Goal: Task Accomplishment & Management: Complete application form

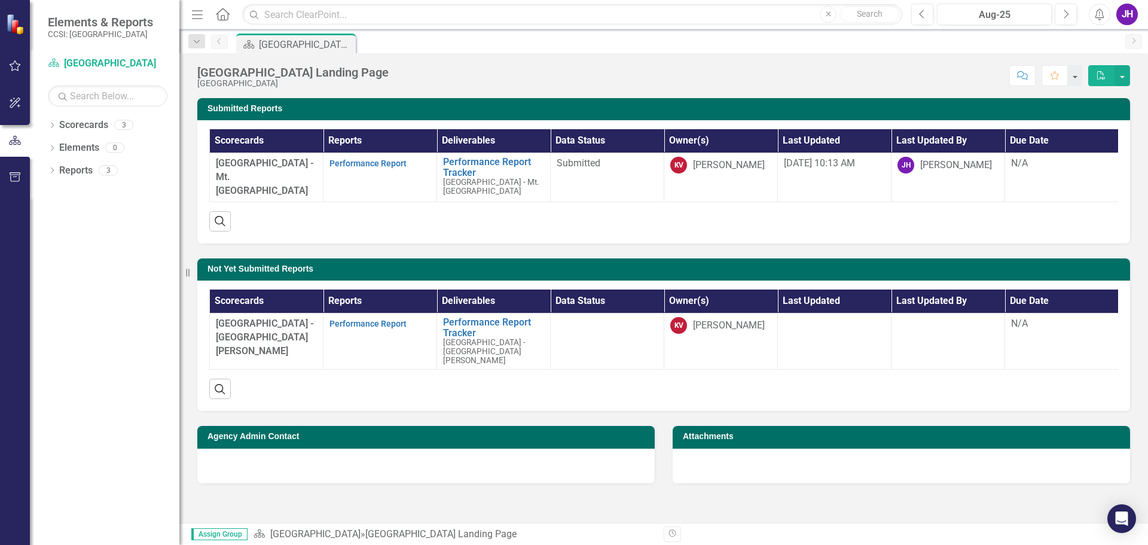
click at [389, 325] on strong "Performance Report" at bounding box center [368, 323] width 77 height 11
click at [388, 328] on link "Performance Report" at bounding box center [368, 324] width 77 height 10
click at [376, 162] on link "Performance Report" at bounding box center [368, 164] width 77 height 10
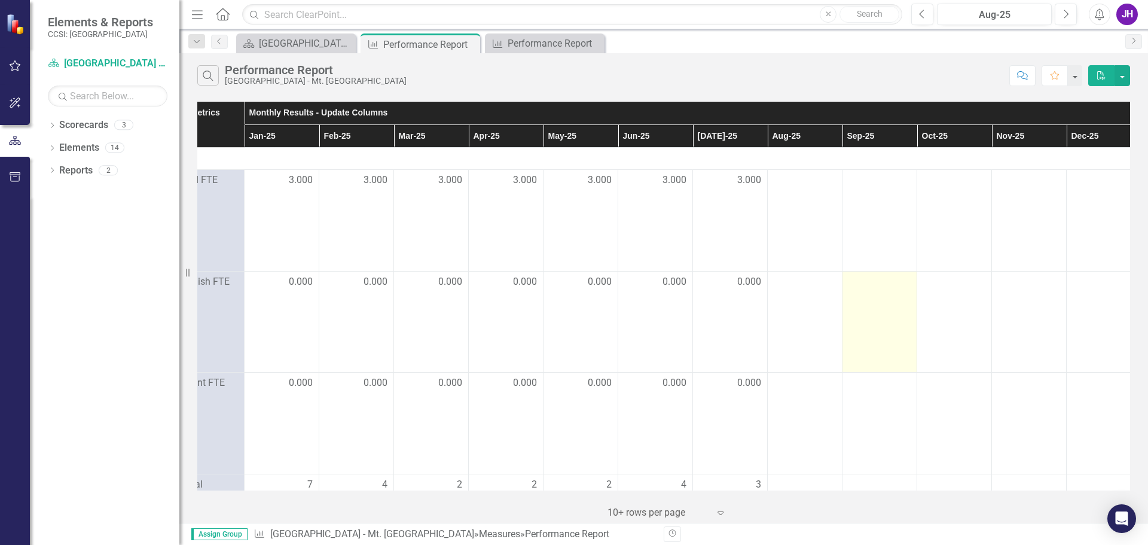
scroll to position [0, 199]
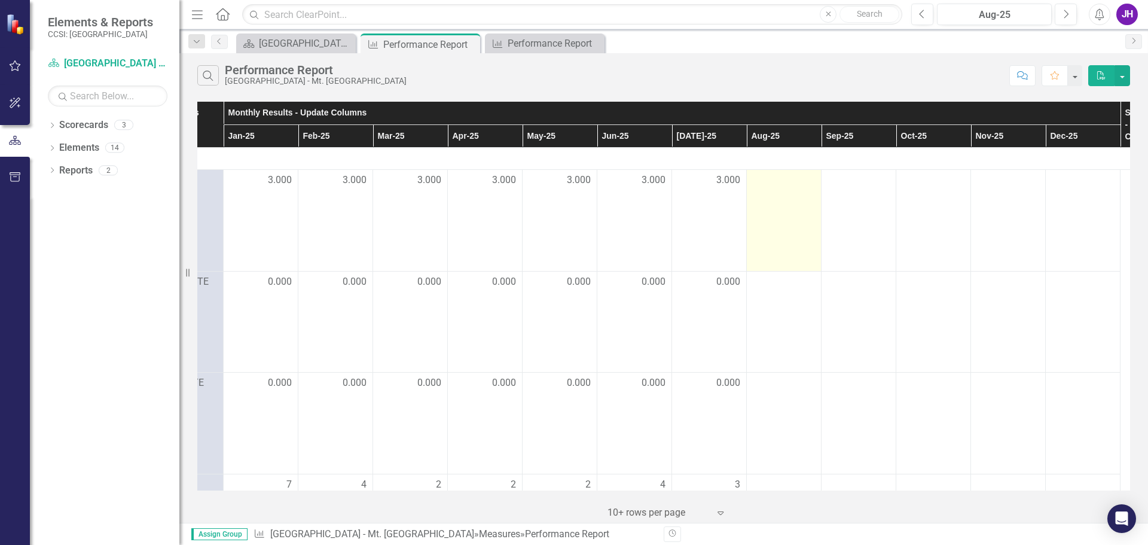
click at [765, 177] on div at bounding box center [784, 180] width 62 height 14
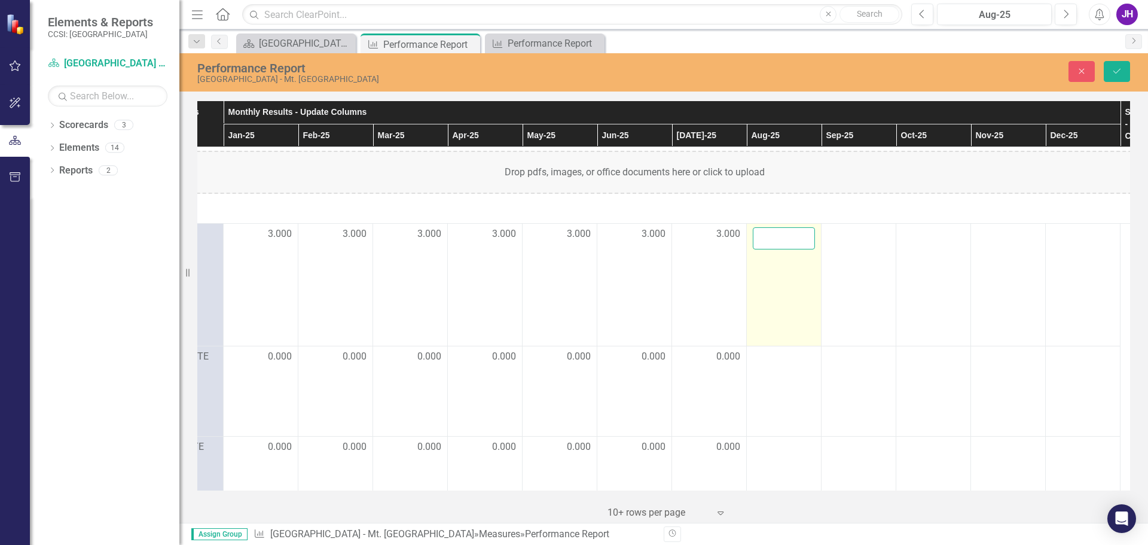
click at [779, 246] on input "number" at bounding box center [784, 238] width 62 height 22
click at [803, 235] on input "1" at bounding box center [784, 238] width 62 height 22
click at [803, 234] on input "2" at bounding box center [784, 238] width 62 height 22
type input "3"
click at [803, 234] on input "3" at bounding box center [784, 238] width 62 height 22
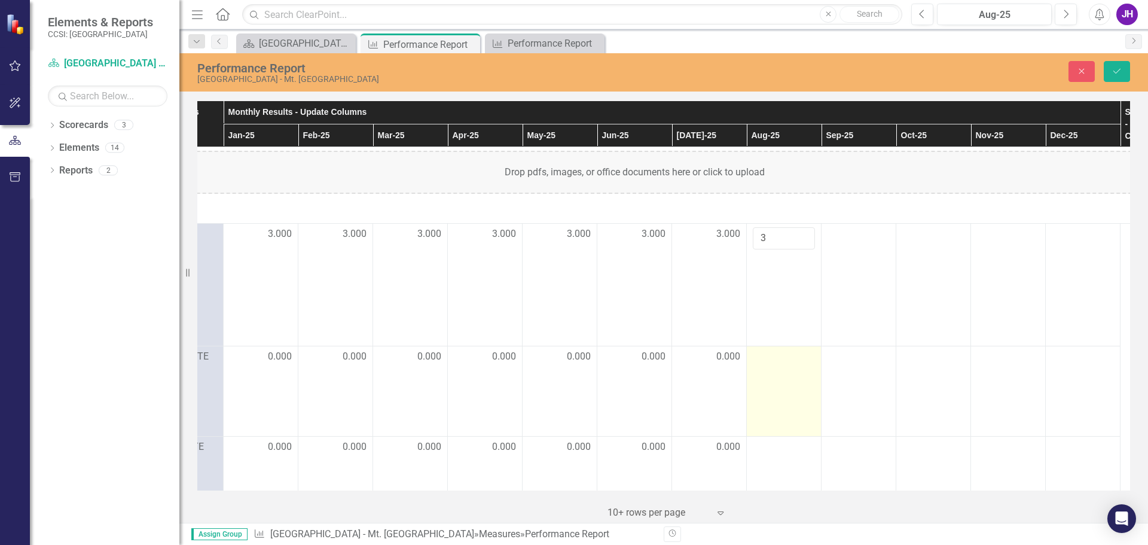
click at [784, 364] on div at bounding box center [784, 357] width 62 height 14
click at [782, 364] on div at bounding box center [784, 357] width 62 height 14
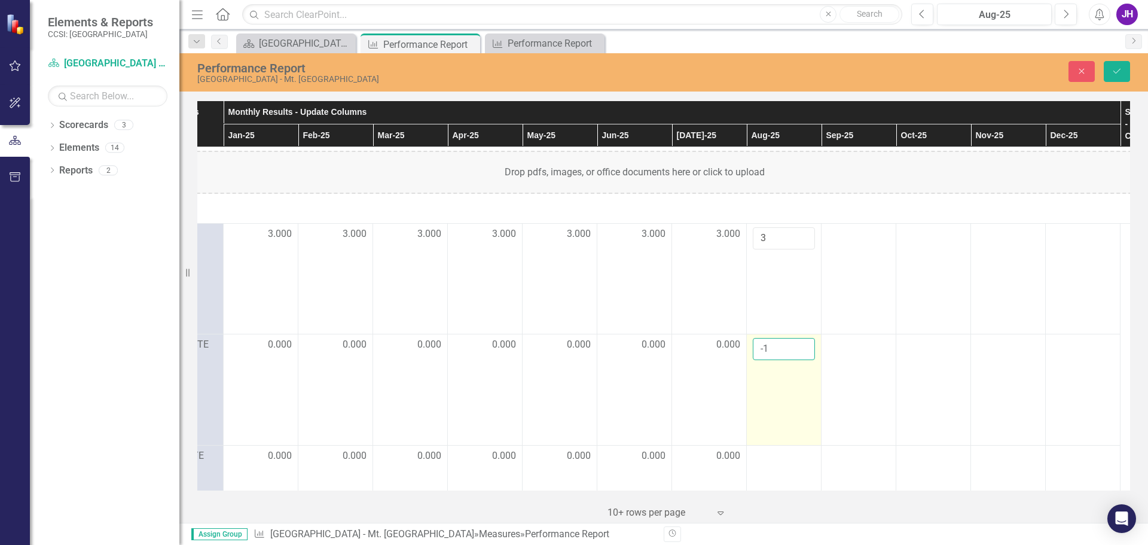
click at [802, 358] on input "-1" at bounding box center [784, 349] width 62 height 22
type input "0"
click at [805, 351] on input "0" at bounding box center [784, 349] width 62 height 22
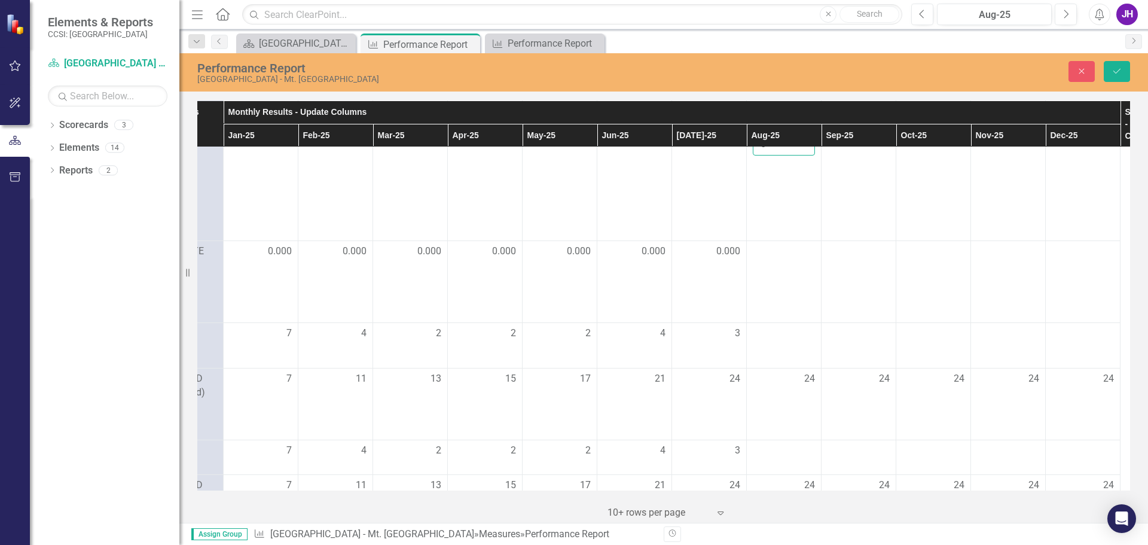
scroll to position [239, 199]
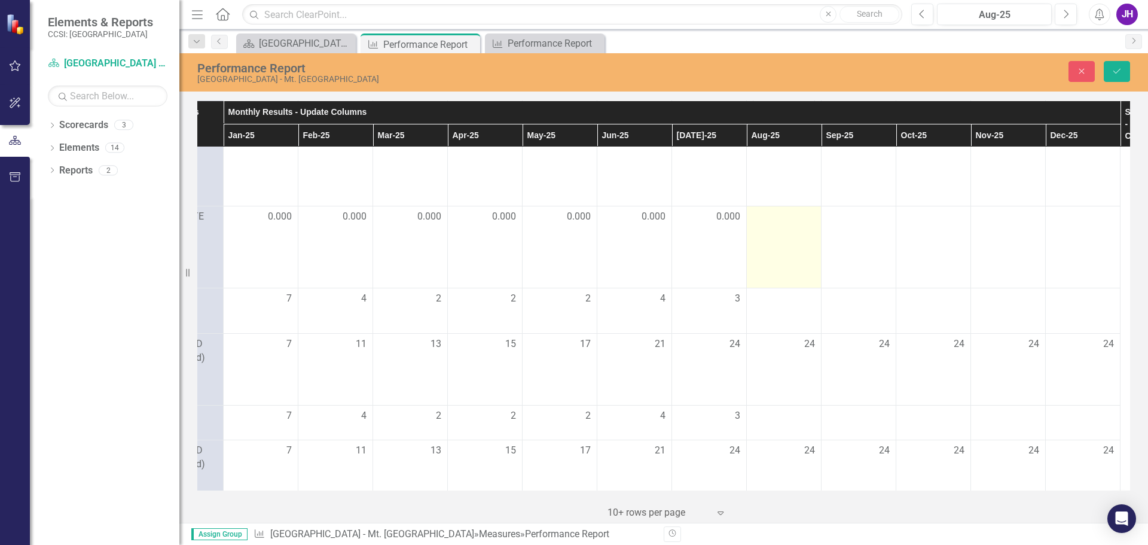
click at [797, 235] on td at bounding box center [784, 247] width 75 height 83
click at [797, 235] on td at bounding box center [784, 238] width 75 height 102
click at [808, 206] on input "number" at bounding box center [784, 202] width 62 height 22
drag, startPoint x: 803, startPoint y: 202, endPoint x: 803, endPoint y: 214, distance: 12.0
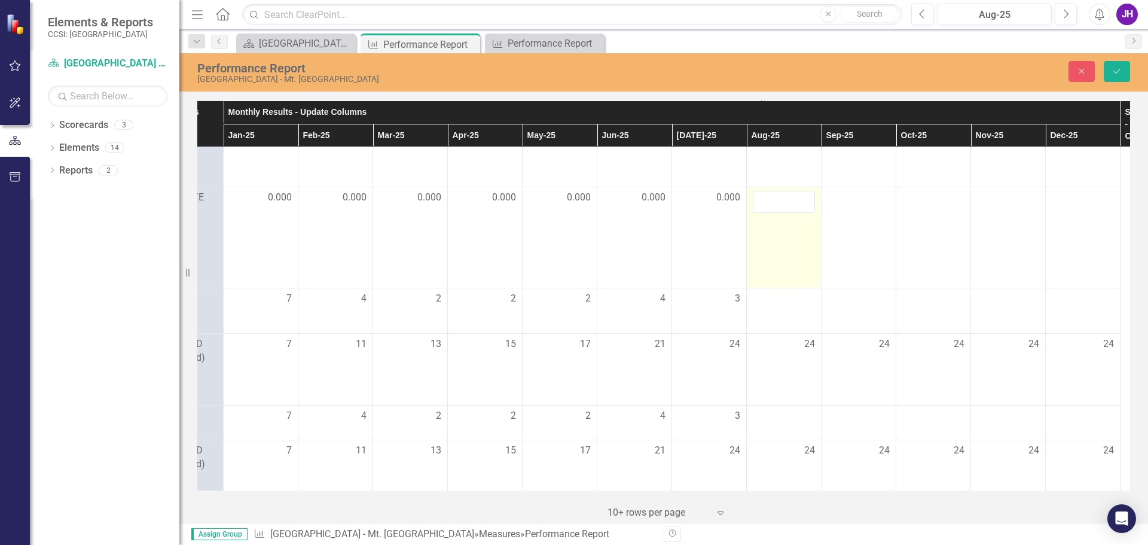
click at [803, 206] on input "number" at bounding box center [784, 202] width 62 height 22
click at [803, 208] on input "1" at bounding box center [784, 202] width 62 height 22
type input "0"
click at [804, 213] on input "0" at bounding box center [784, 202] width 62 height 22
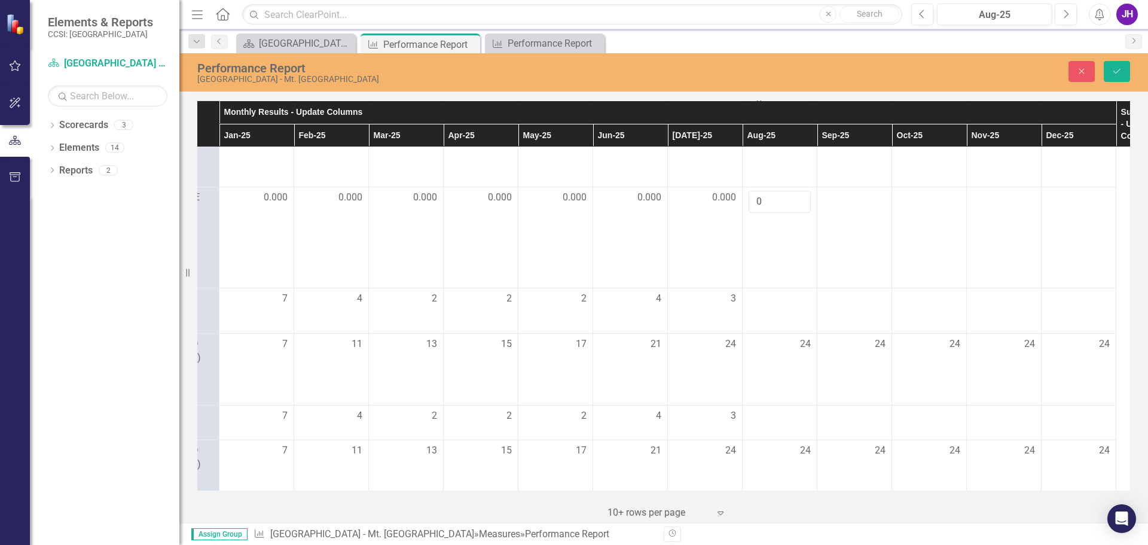
scroll to position [239, 204]
click at [793, 306] on div at bounding box center [779, 299] width 62 height 14
click at [793, 314] on input "-1" at bounding box center [779, 303] width 62 height 22
click at [798, 314] on input "0" at bounding box center [779, 303] width 62 height 22
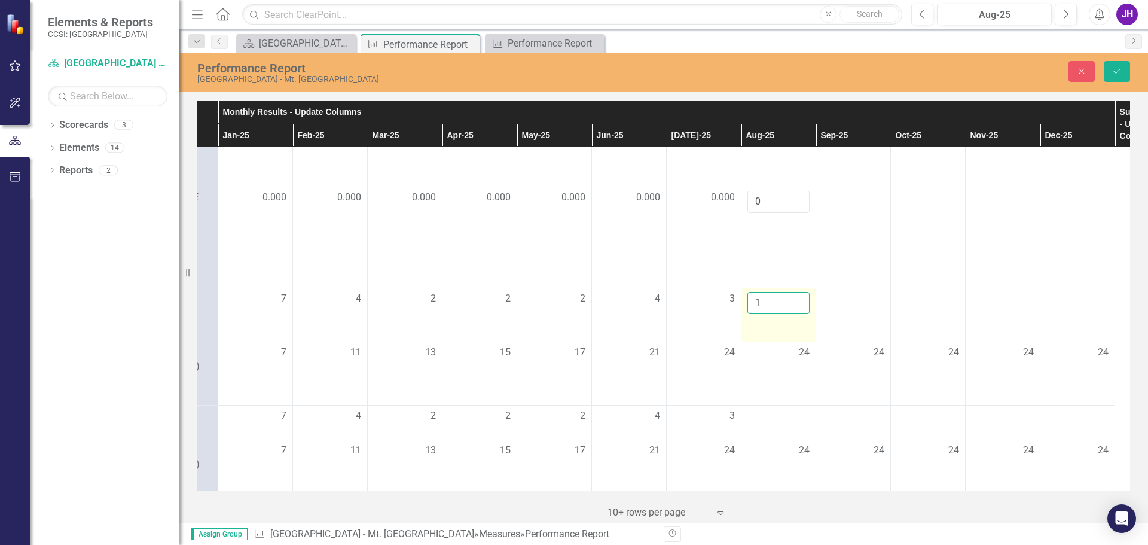
click at [798, 314] on input "1" at bounding box center [779, 303] width 62 height 22
click at [798, 314] on input "2" at bounding box center [779, 303] width 62 height 22
type input "3"
click at [798, 314] on input "3" at bounding box center [779, 303] width 62 height 22
click at [809, 424] on div at bounding box center [779, 416] width 62 height 14
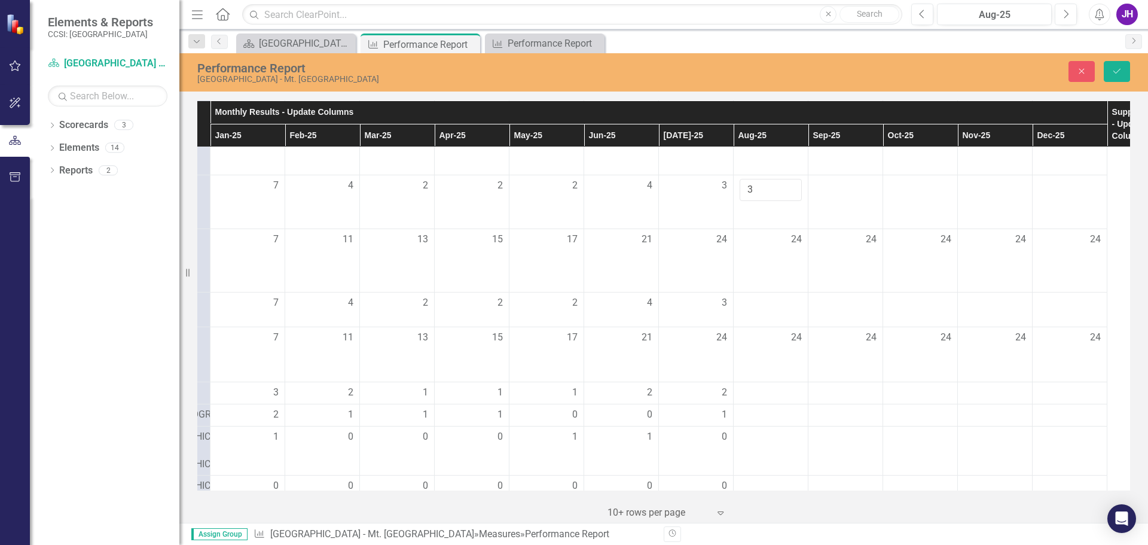
scroll to position [359, 212]
click at [768, 304] on div at bounding box center [771, 297] width 62 height 14
click at [787, 311] on input "1" at bounding box center [771, 301] width 62 height 22
click at [788, 311] on input "2" at bounding box center [771, 301] width 62 height 22
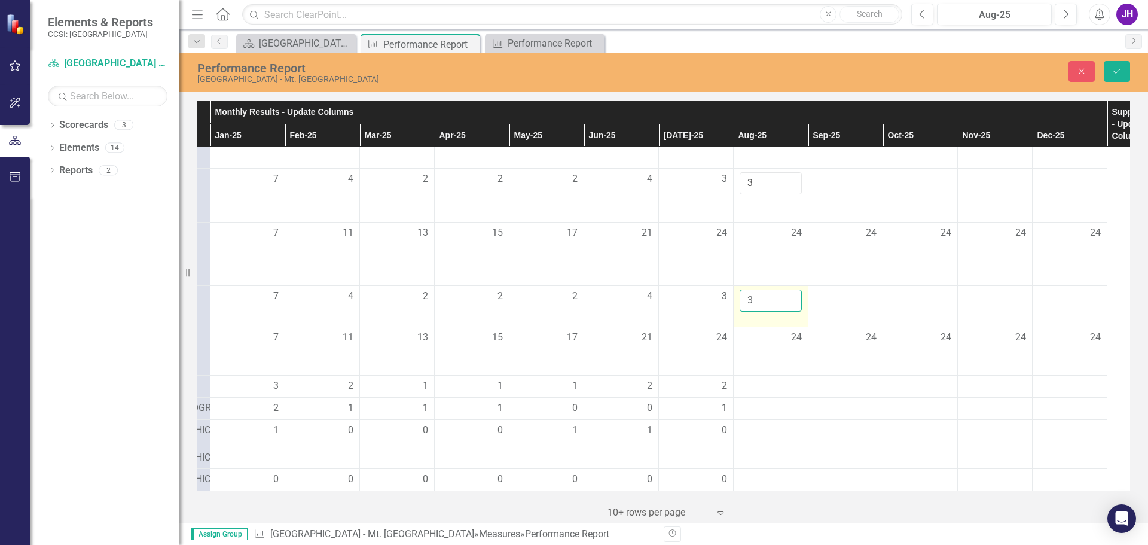
type input "3"
click at [788, 311] on input "3" at bounding box center [771, 301] width 62 height 22
click at [771, 394] on div at bounding box center [771, 386] width 62 height 14
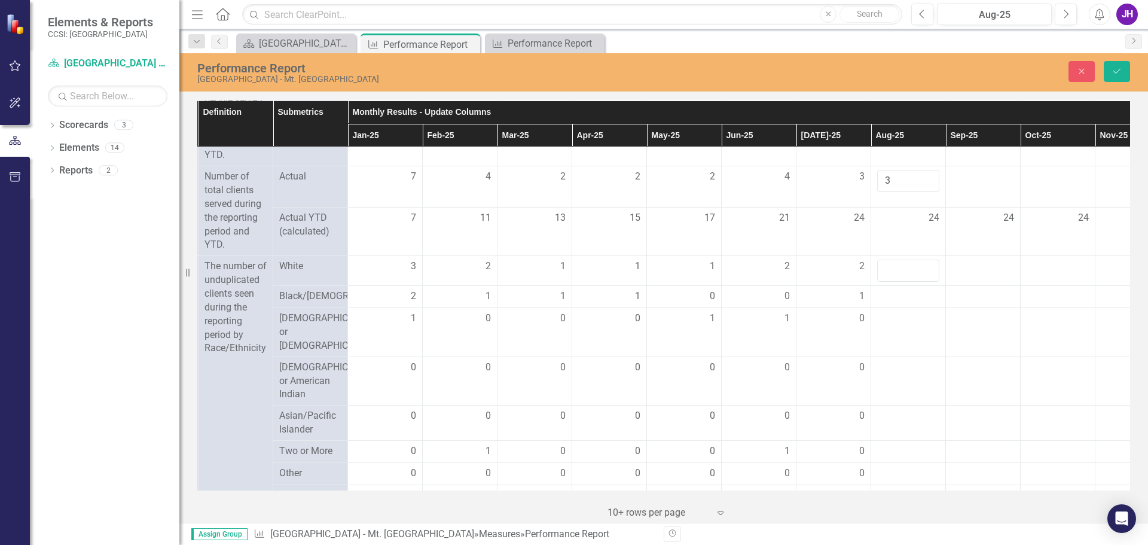
scroll to position [479, 223]
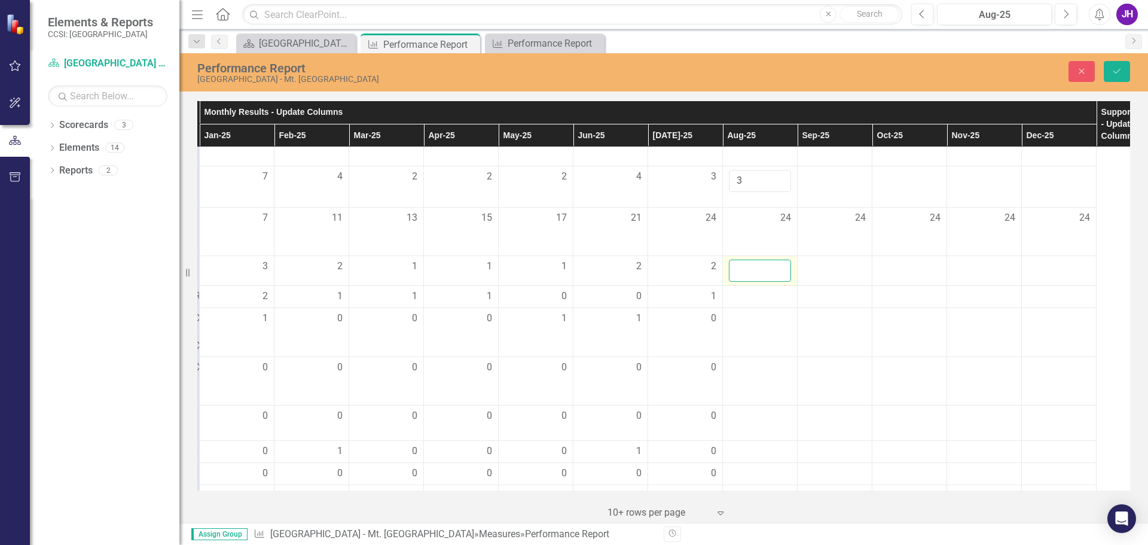
click at [762, 282] on input "number" at bounding box center [760, 271] width 62 height 22
type input "1"
click at [777, 282] on input "1" at bounding box center [760, 271] width 62 height 22
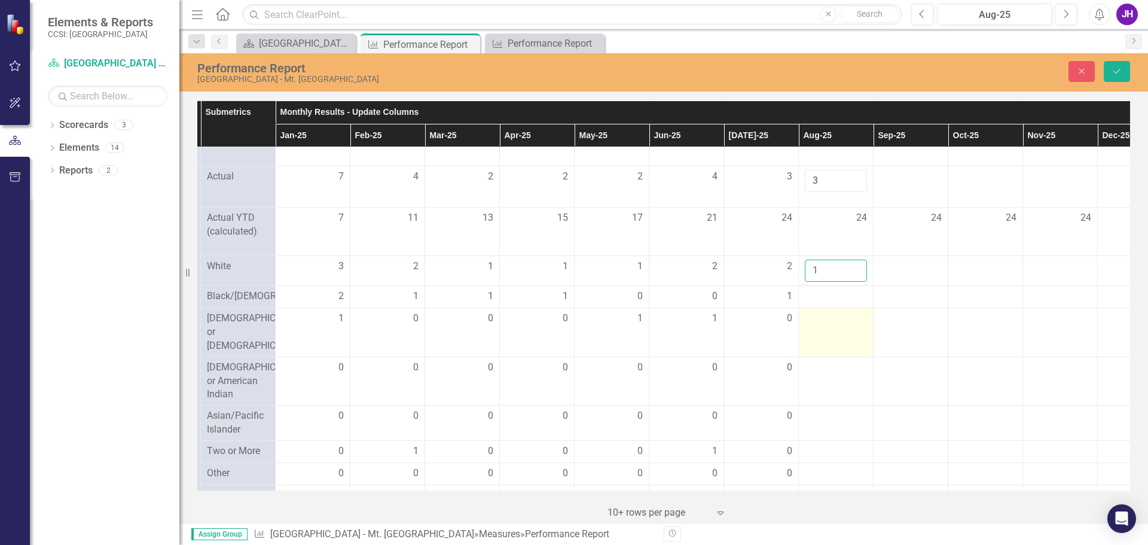
scroll to position [479, 151]
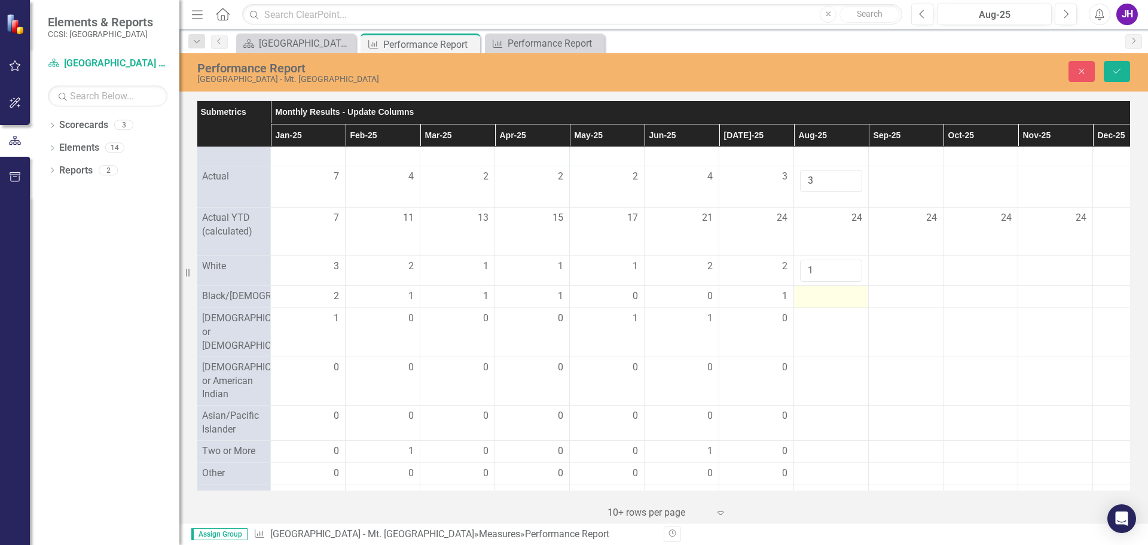
click at [827, 304] on div at bounding box center [831, 297] width 62 height 14
click at [851, 309] on input "1" at bounding box center [831, 301] width 62 height 22
type input "2"
click at [851, 309] on input "2" at bounding box center [831, 301] width 62 height 22
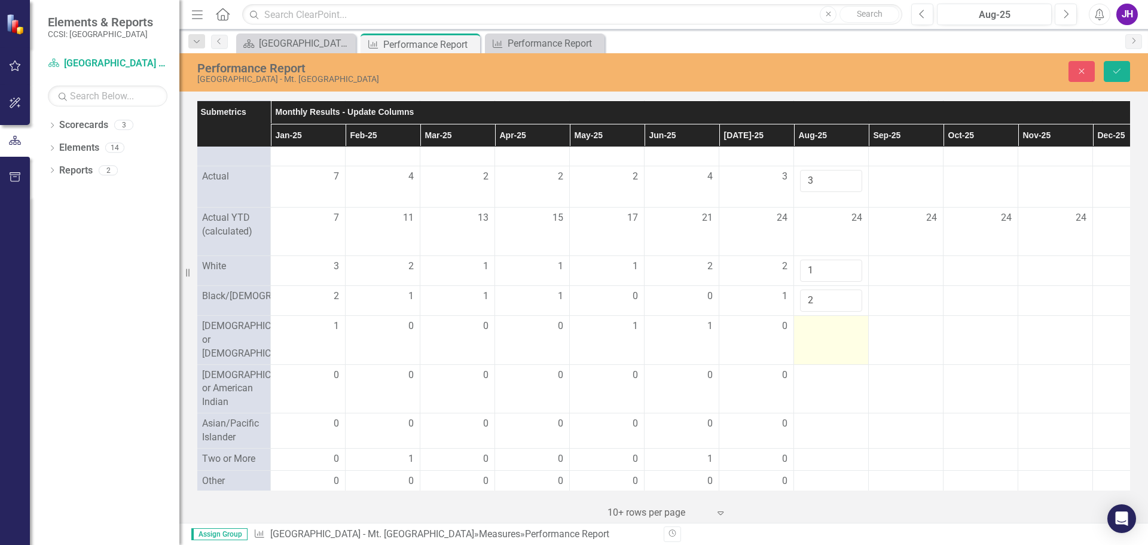
click at [817, 334] on div at bounding box center [831, 326] width 62 height 14
click at [818, 334] on div at bounding box center [831, 326] width 62 height 14
click at [831, 342] on input "number" at bounding box center [831, 330] width 62 height 22
type input "0"
click at [827, 383] on div at bounding box center [831, 375] width 62 height 14
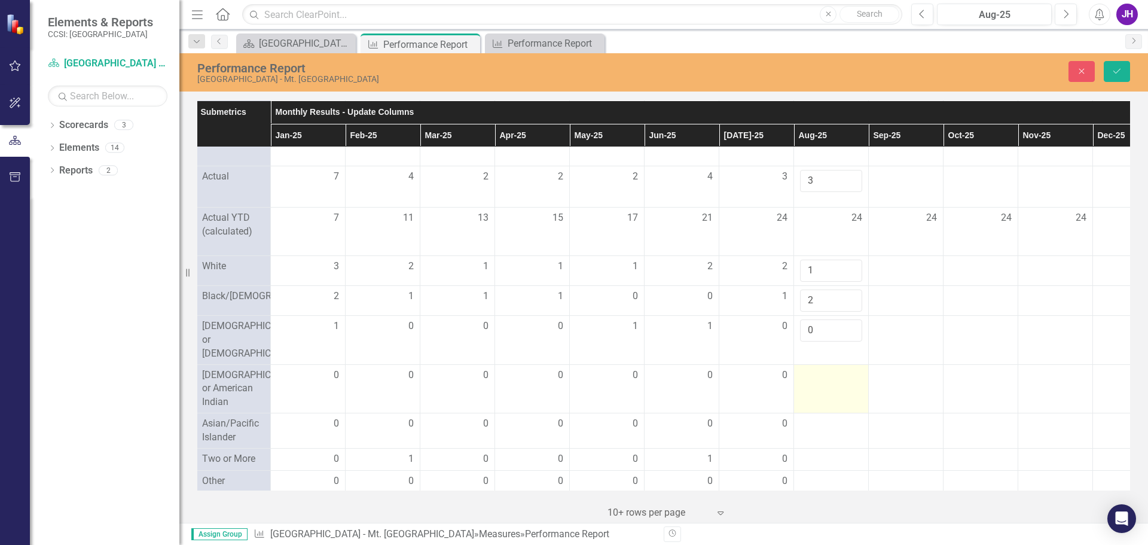
click at [827, 383] on div at bounding box center [831, 375] width 62 height 14
click at [826, 383] on div at bounding box center [831, 375] width 62 height 14
click at [824, 386] on input "number" at bounding box center [831, 379] width 62 height 22
type input "0"
click at [818, 431] on div at bounding box center [831, 424] width 62 height 14
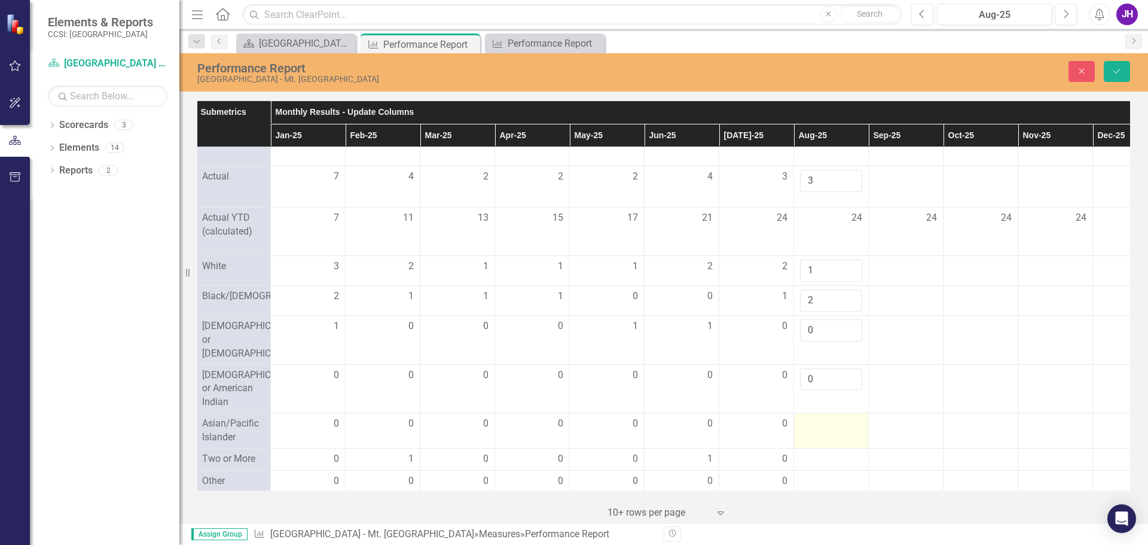
click at [818, 431] on div at bounding box center [831, 424] width 62 height 14
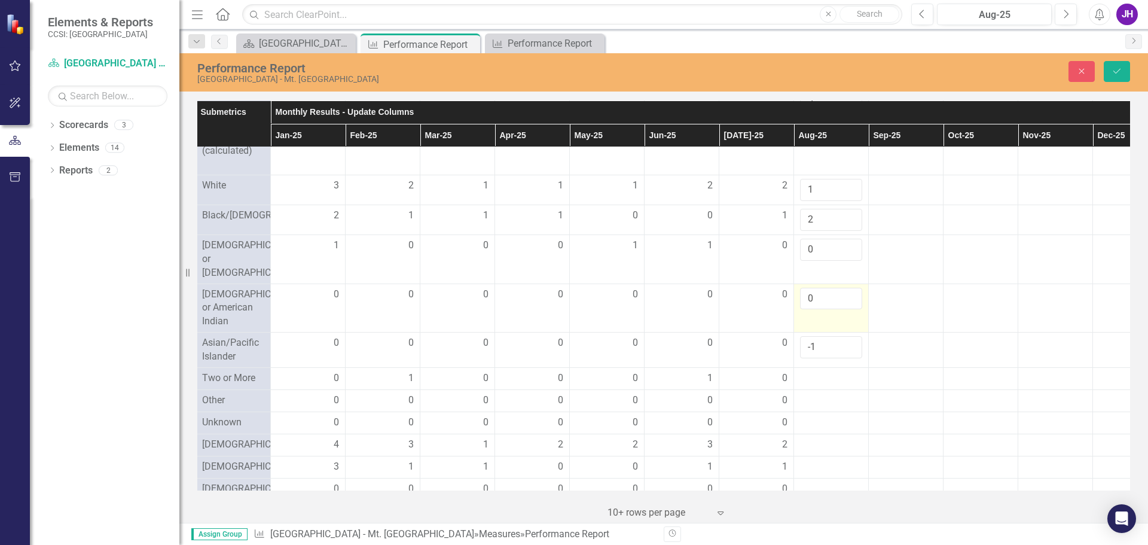
scroll to position [538, 151]
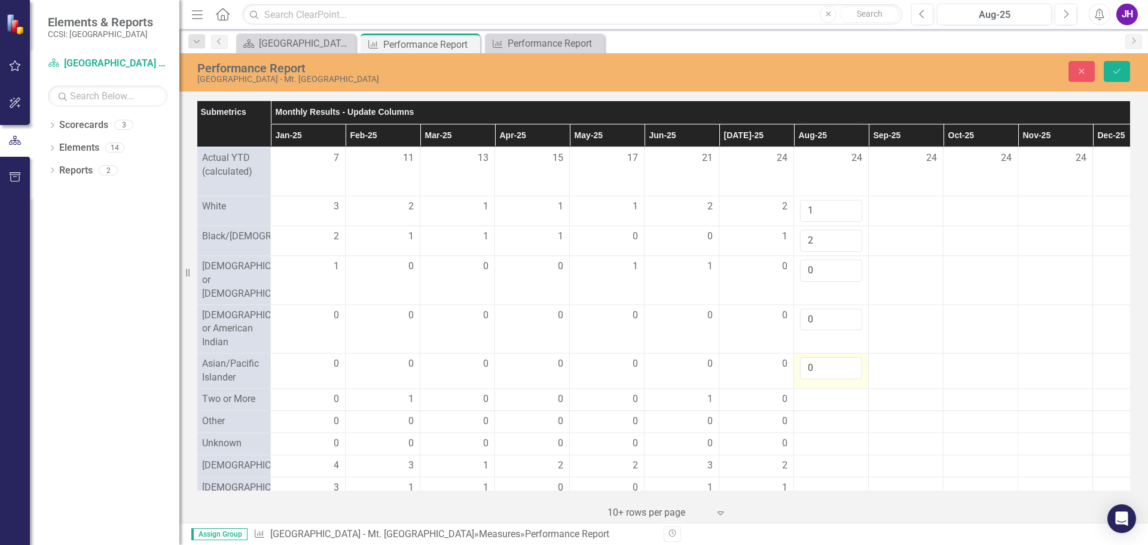
type input "0"
click at [848, 379] on input "0" at bounding box center [831, 368] width 62 height 22
click at [815, 407] on div at bounding box center [831, 399] width 62 height 14
click at [815, 415] on input "number" at bounding box center [831, 403] width 62 height 22
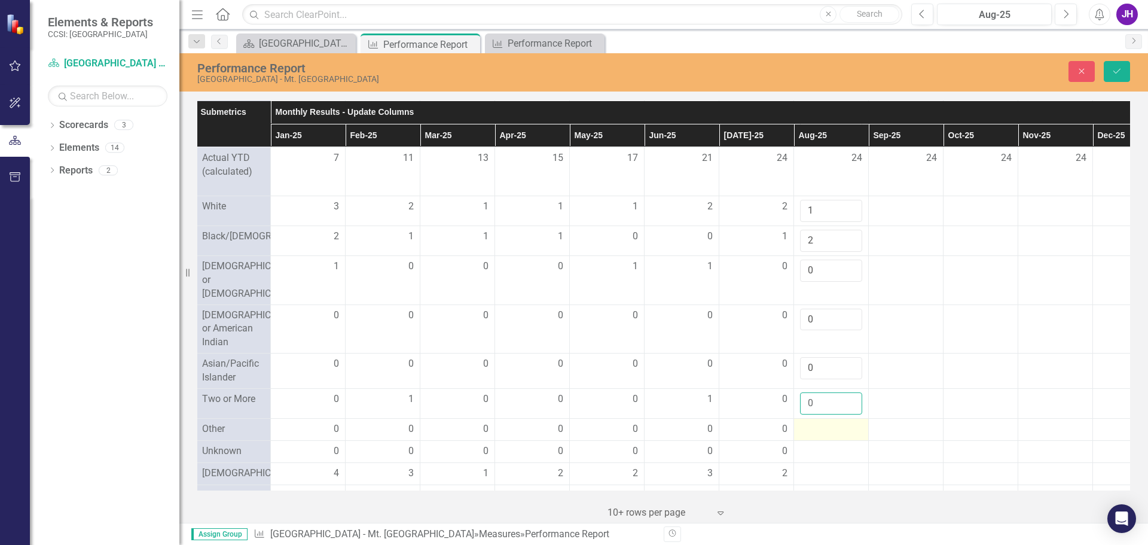
type input "0"
click at [816, 437] on div at bounding box center [831, 429] width 62 height 14
click at [816, 444] on input "number" at bounding box center [831, 433] width 62 height 22
type input "0"
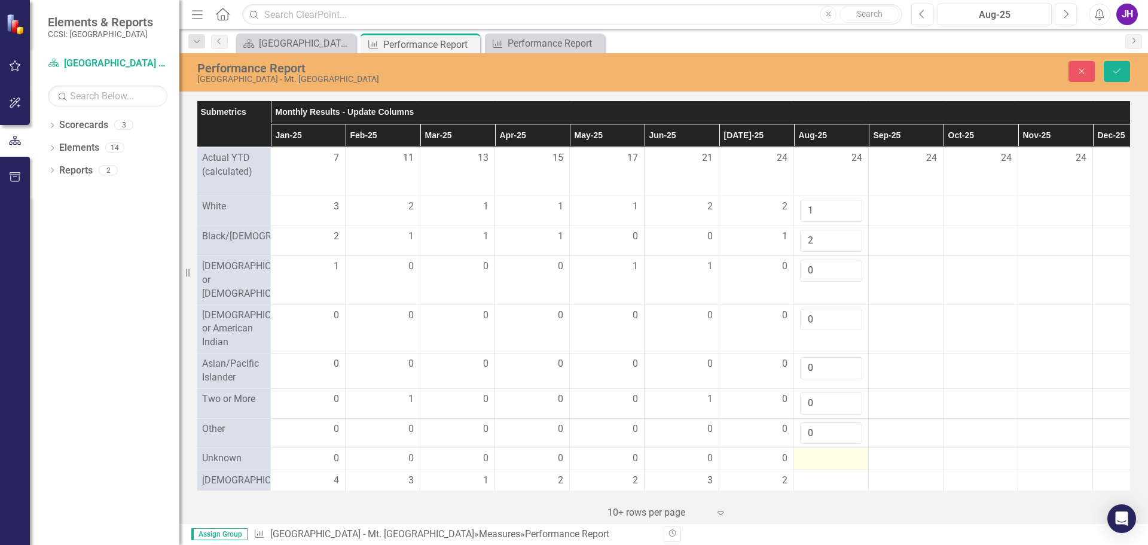
click at [821, 466] on div at bounding box center [831, 459] width 62 height 14
click at [821, 473] on input "number" at bounding box center [831, 463] width 62 height 22
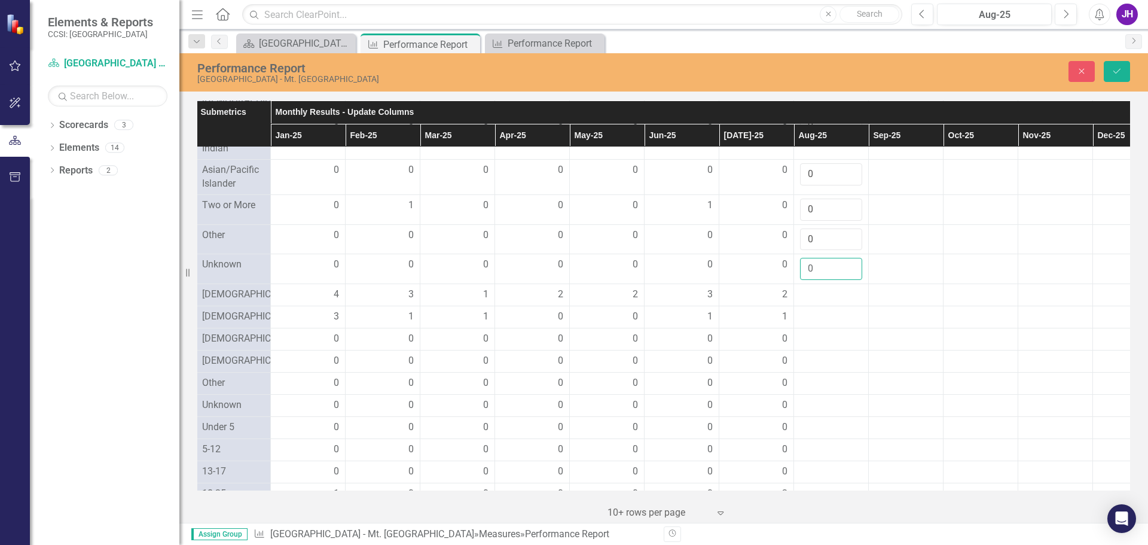
scroll to position [744, 151]
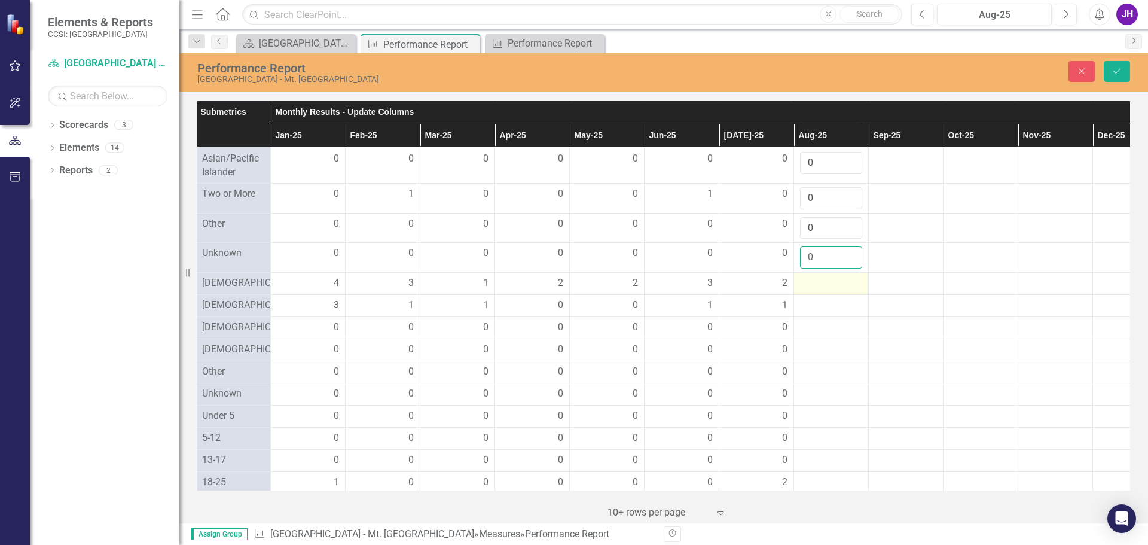
type input "0"
click at [819, 291] on div at bounding box center [831, 283] width 62 height 14
click at [818, 298] on input "number" at bounding box center [831, 287] width 62 height 22
click at [852, 298] on input "1" at bounding box center [831, 287] width 62 height 22
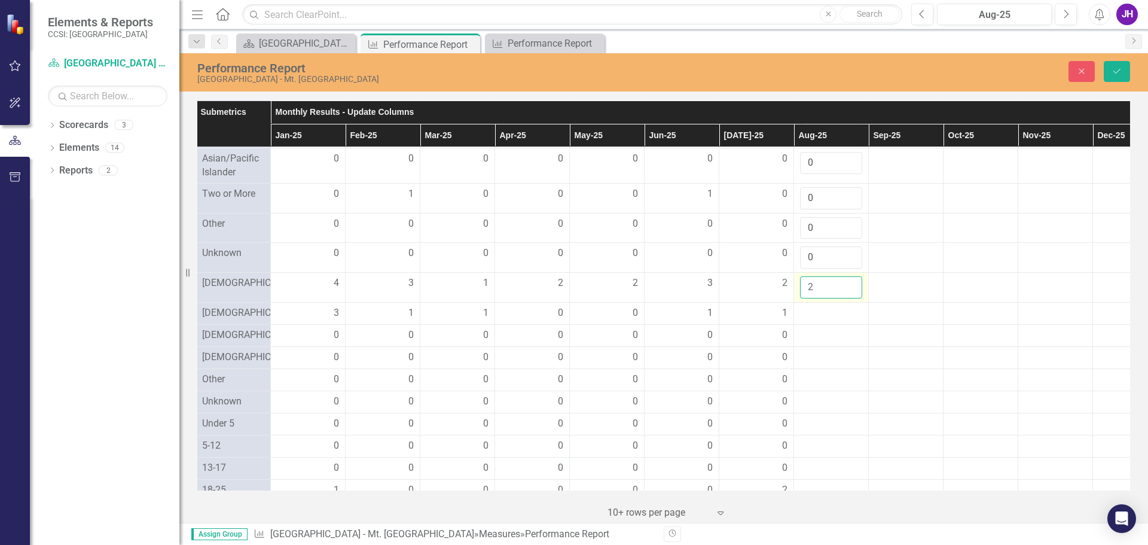
type input "2"
click at [852, 298] on input "2" at bounding box center [831, 287] width 62 height 22
click at [818, 321] on div at bounding box center [831, 313] width 62 height 14
type input "1"
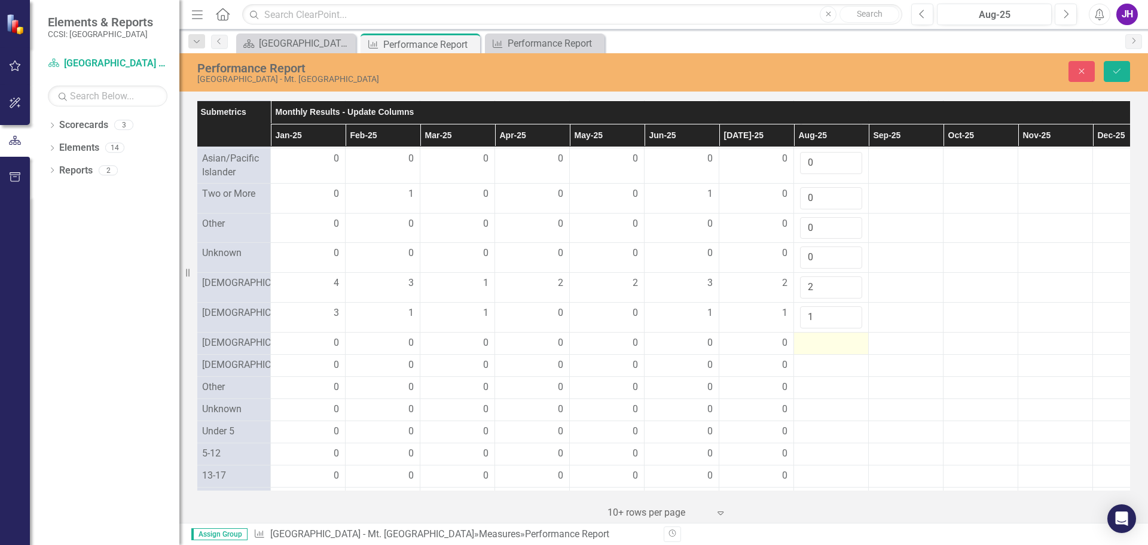
click at [817, 351] on div at bounding box center [831, 343] width 62 height 14
type input "0"
click at [821, 380] on div at bounding box center [831, 373] width 62 height 14
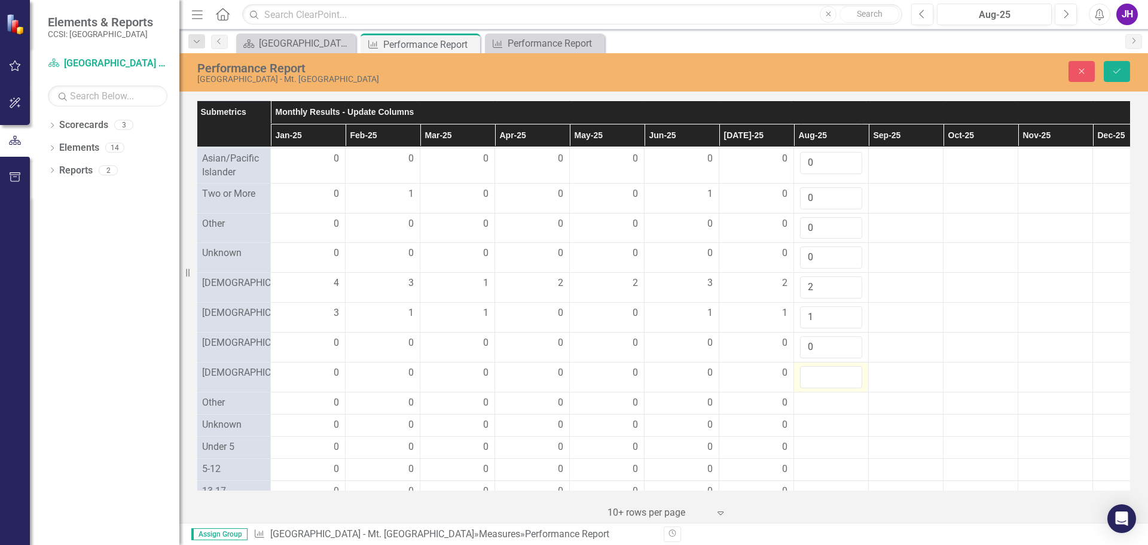
click at [821, 388] on input "number" at bounding box center [831, 377] width 62 height 22
type input "0"
click at [812, 410] on div at bounding box center [831, 403] width 62 height 14
click at [811, 418] on input "number" at bounding box center [831, 407] width 62 height 22
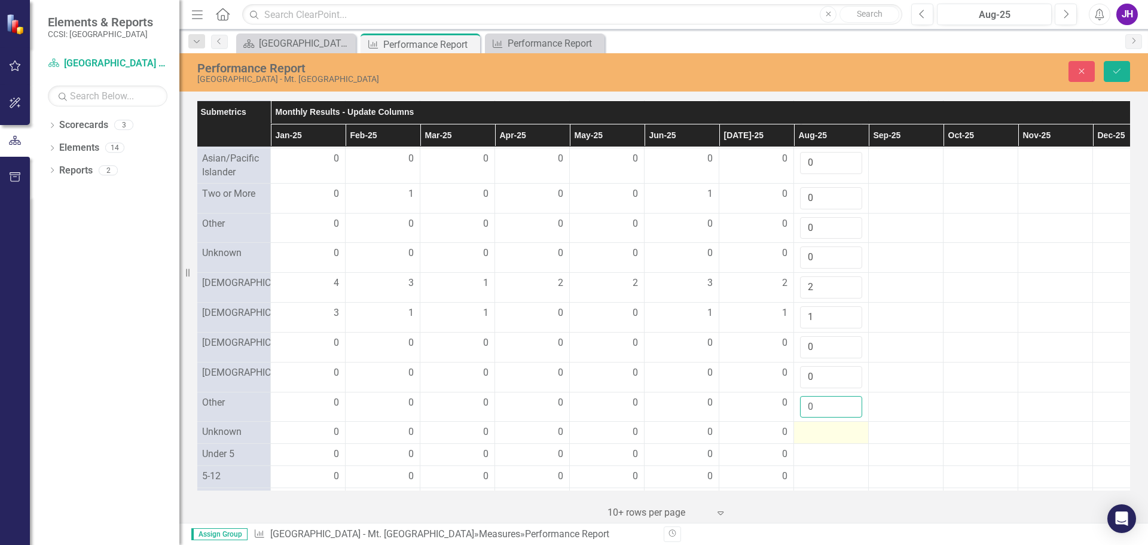
type input "0"
click at [815, 440] on div at bounding box center [831, 432] width 62 height 14
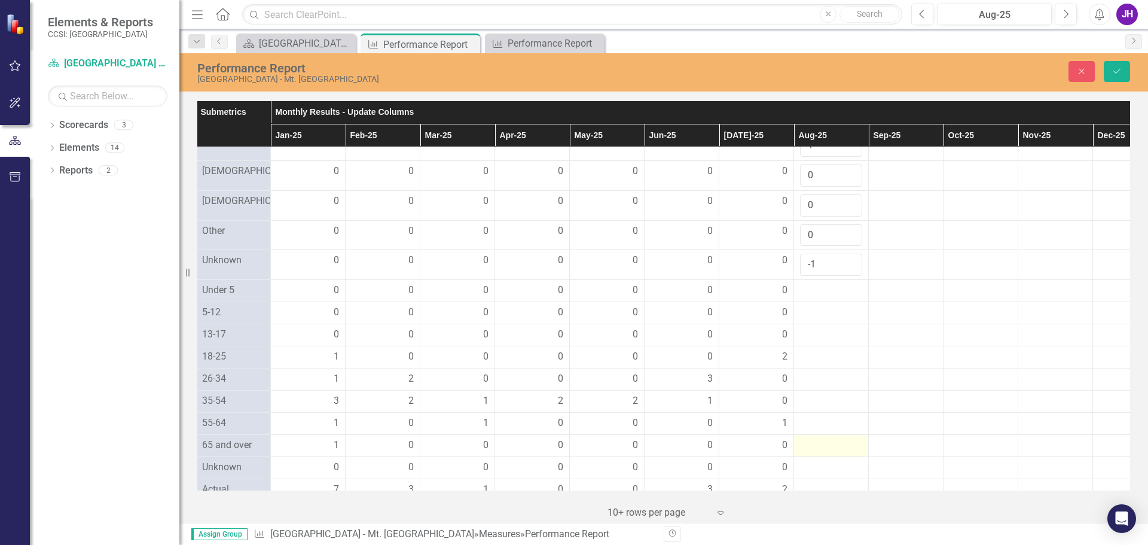
scroll to position [923, 151]
type input "0"
click at [851, 268] on input "0" at bounding box center [831, 257] width 62 height 22
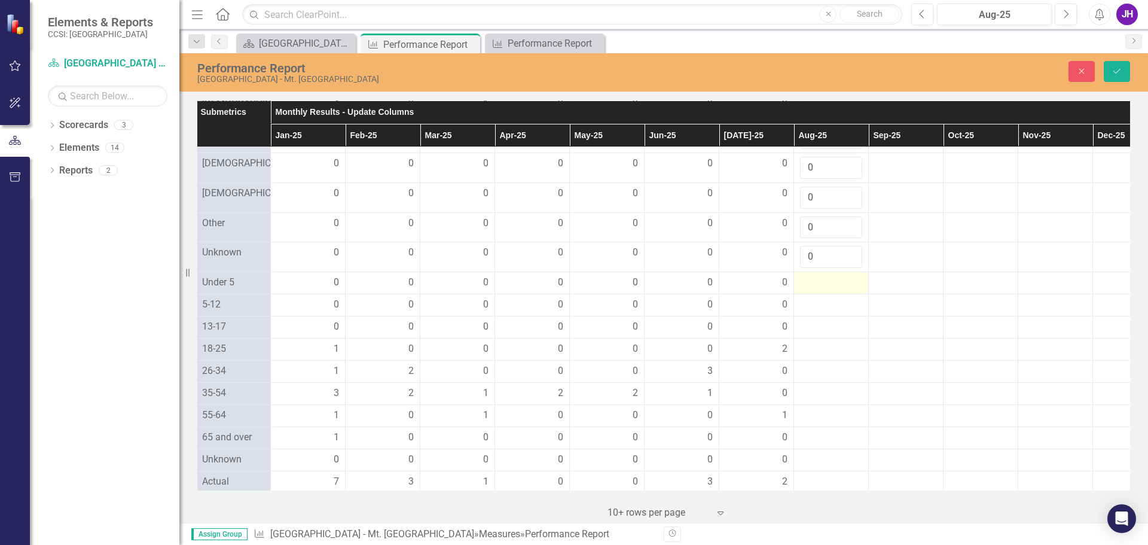
click at [830, 290] on div at bounding box center [831, 283] width 62 height 14
type input "0"
click at [827, 320] on div at bounding box center [831, 313] width 62 height 14
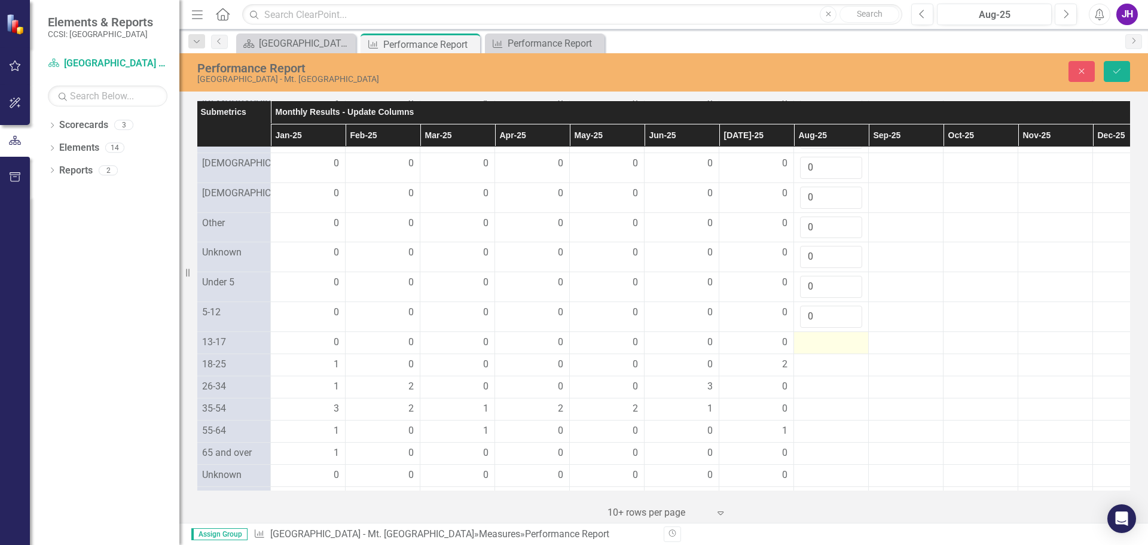
type input "0"
click at [822, 350] on div at bounding box center [831, 343] width 62 height 14
click at [822, 358] on input "number" at bounding box center [831, 347] width 62 height 22
type input "0"
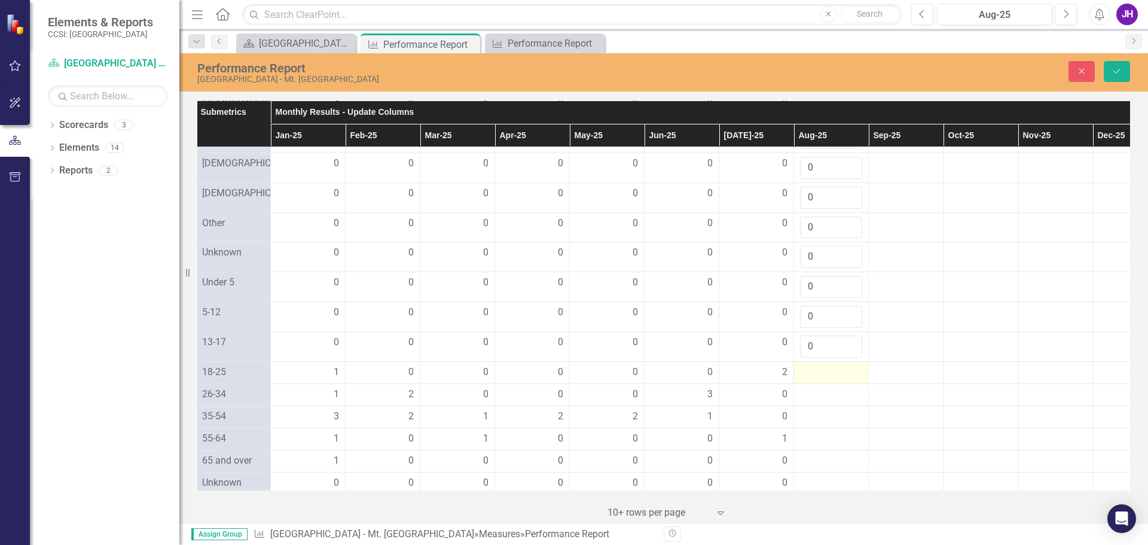
click at [822, 380] on div at bounding box center [831, 372] width 62 height 14
click at [822, 388] on input "number" at bounding box center [831, 376] width 62 height 22
type input "0"
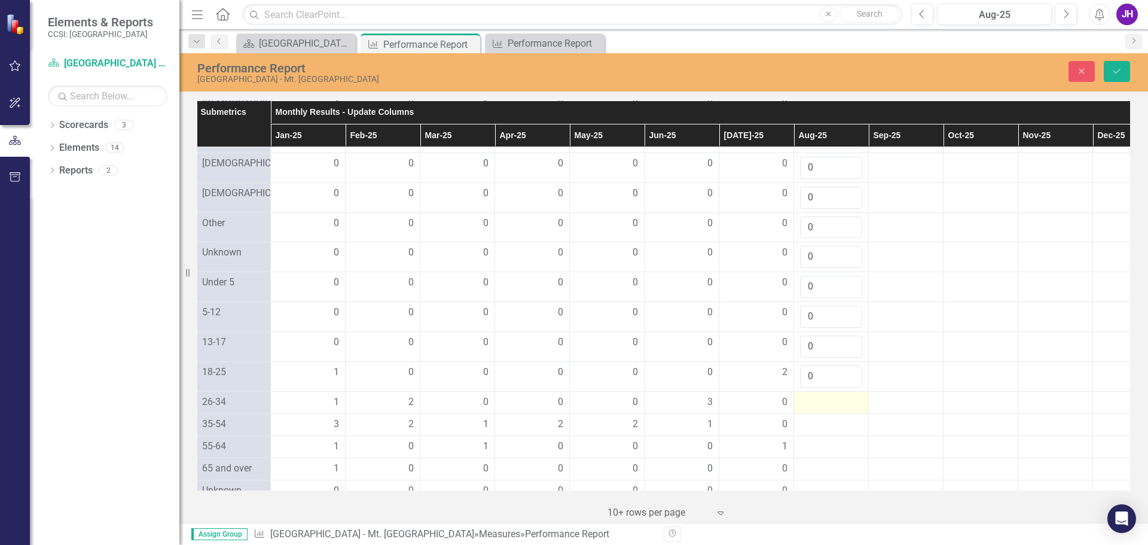
click at [821, 410] on div at bounding box center [831, 402] width 62 height 14
click at [822, 410] on div at bounding box center [831, 402] width 62 height 14
click at [822, 418] on input "number" at bounding box center [831, 406] width 62 height 22
type input "1"
click at [818, 440] on div at bounding box center [831, 432] width 62 height 14
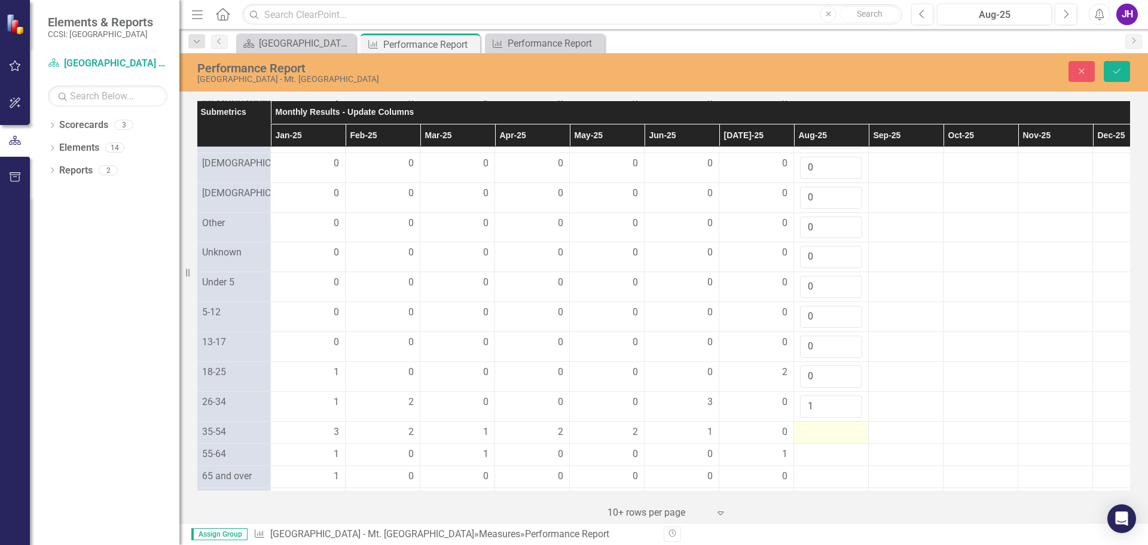
click at [818, 440] on div at bounding box center [831, 432] width 62 height 14
click at [818, 447] on input "number" at bounding box center [831, 436] width 62 height 22
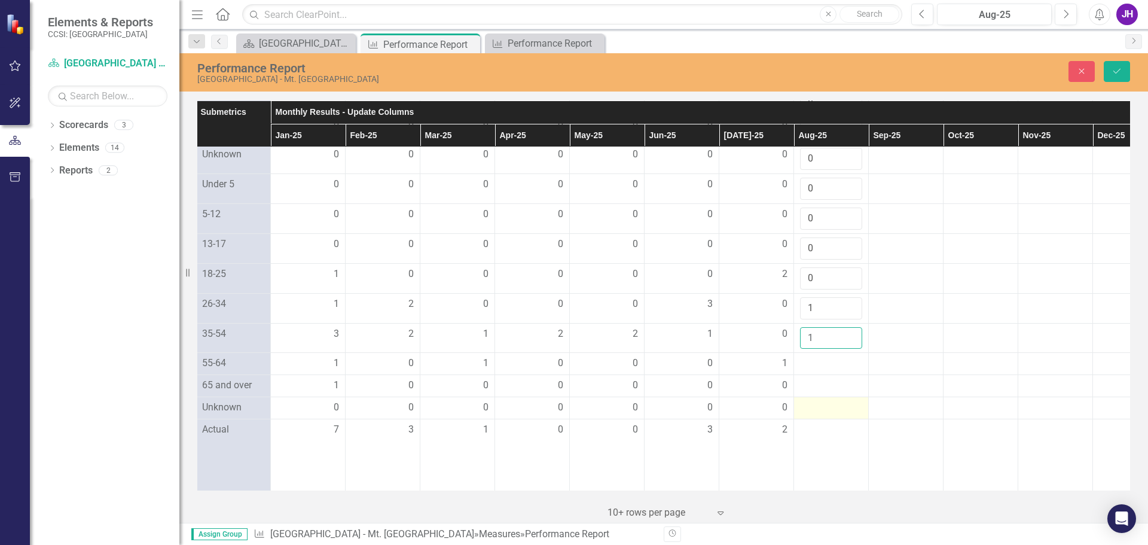
scroll to position [1043, 151]
type input "1"
click at [819, 349] on div at bounding box center [831, 342] width 62 height 14
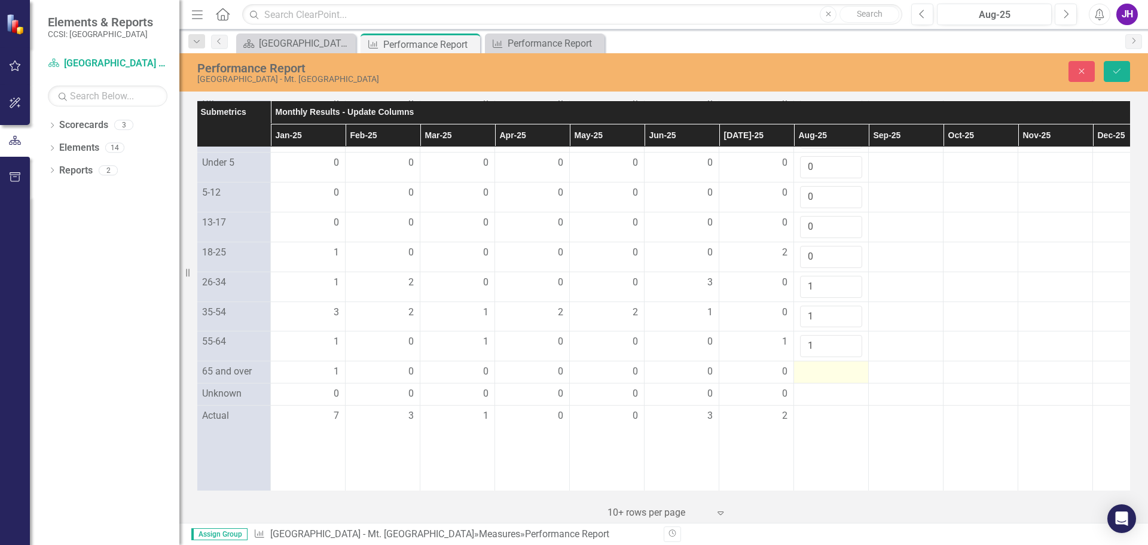
type input "1"
click at [822, 379] on div at bounding box center [831, 372] width 62 height 14
type input "0"
click at [825, 409] on div at bounding box center [831, 402] width 62 height 14
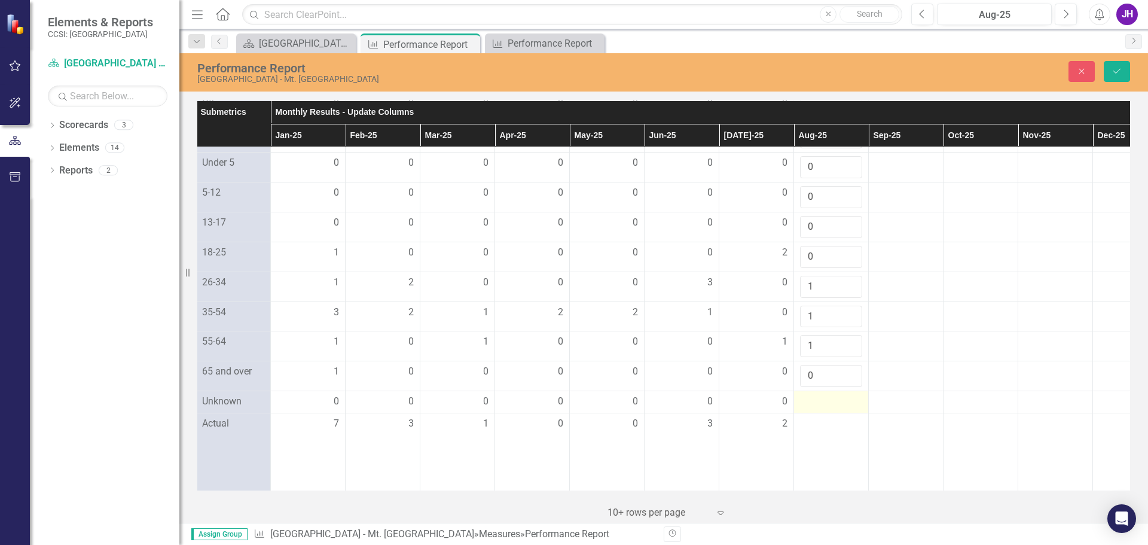
click at [825, 409] on div at bounding box center [831, 402] width 62 height 14
click at [824, 417] on input "number" at bounding box center [831, 406] width 62 height 22
type input "0"
click at [821, 439] on div at bounding box center [831, 432] width 62 height 14
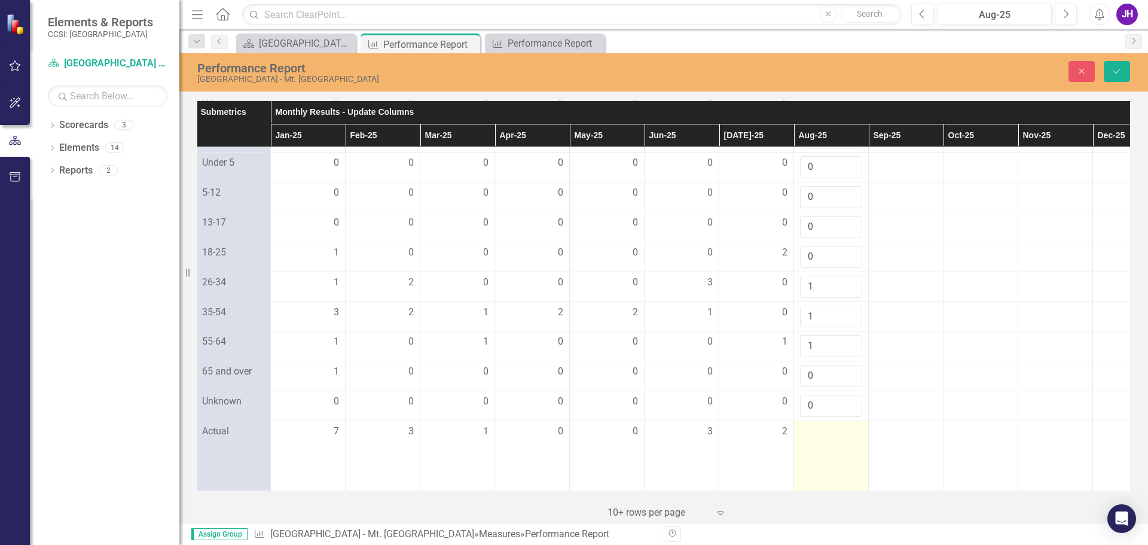
click at [821, 439] on div at bounding box center [831, 432] width 62 height 14
click at [821, 447] on input "number" at bounding box center [831, 436] width 62 height 22
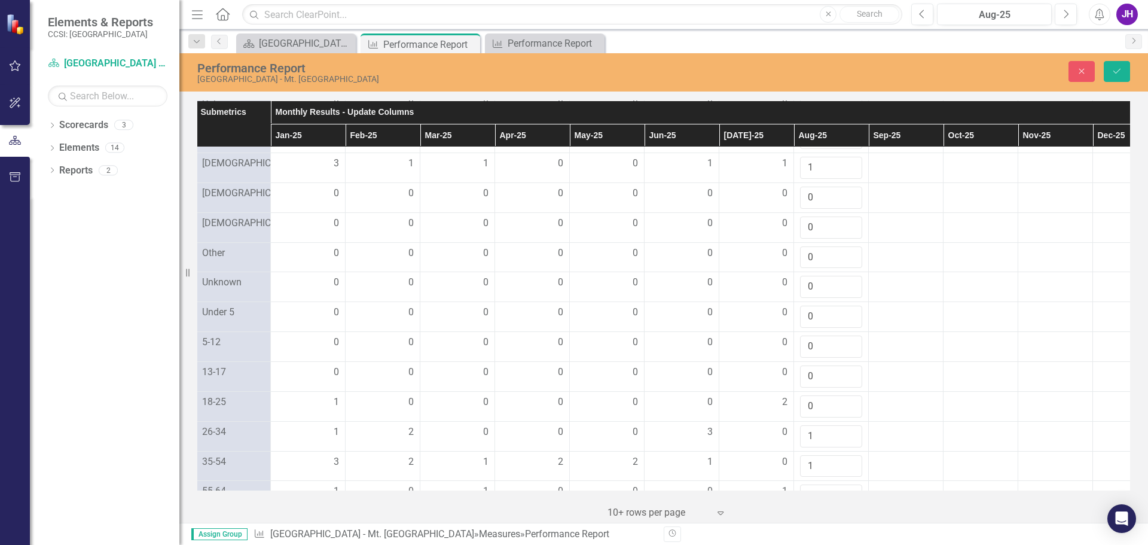
scroll to position [923, 151]
click at [1122, 71] on icon "Save" at bounding box center [1117, 71] width 11 height 8
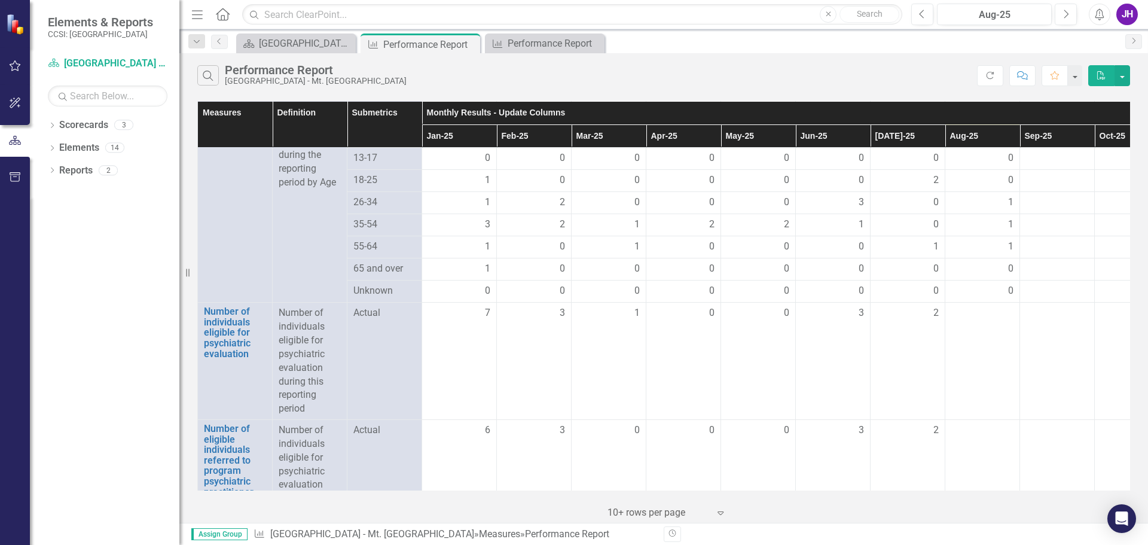
scroll to position [957, 0]
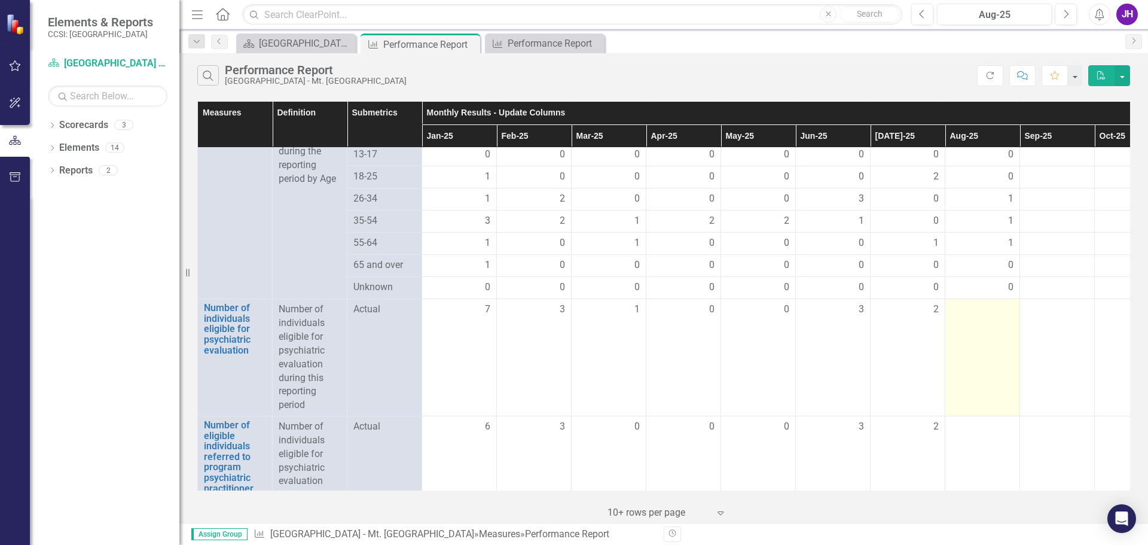
click at [986, 317] on div at bounding box center [983, 310] width 62 height 14
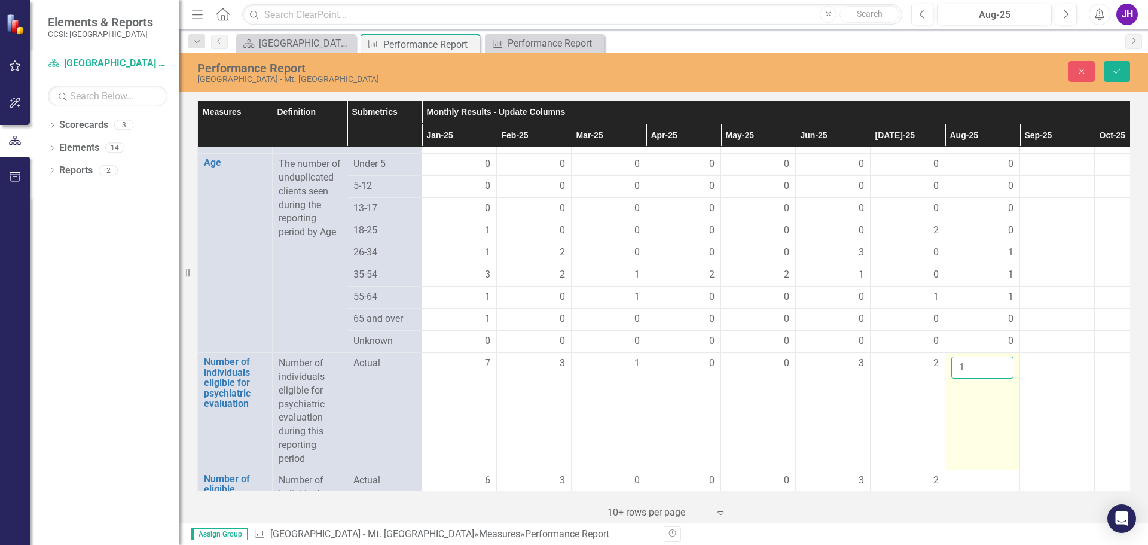
click at [1005, 379] on input "1" at bounding box center [983, 368] width 62 height 22
type input "2"
click at [1005, 379] on input "2" at bounding box center [983, 368] width 62 height 22
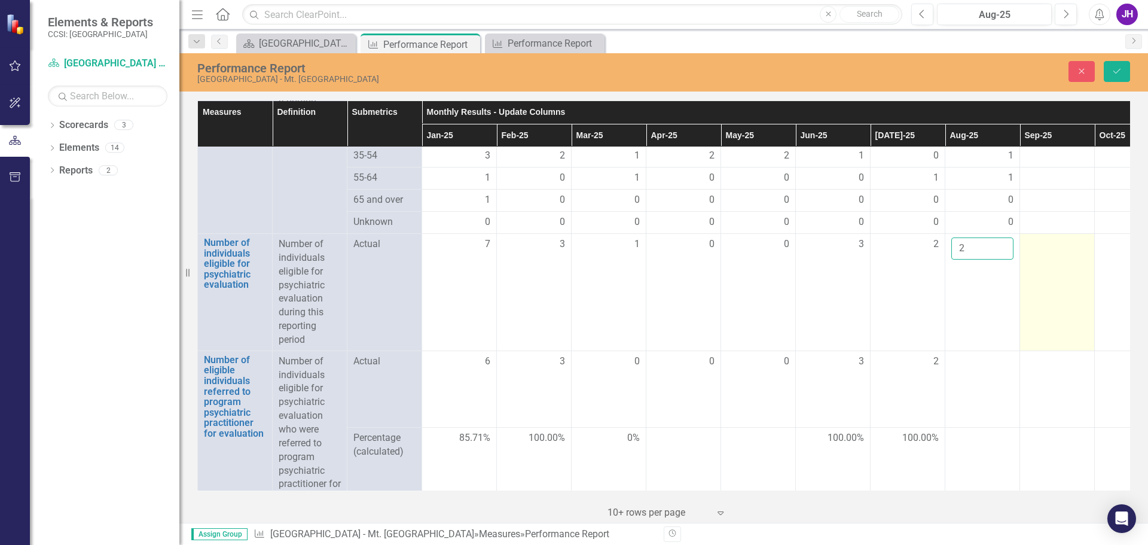
scroll to position [1137, 0]
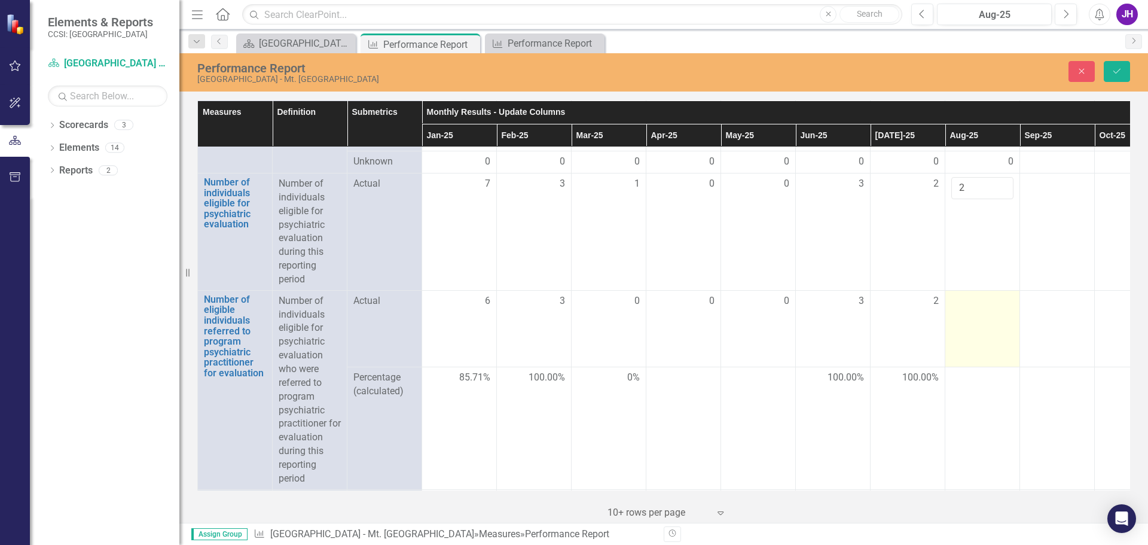
click at [985, 309] on div at bounding box center [983, 301] width 62 height 14
click at [985, 316] on input "number" at bounding box center [983, 305] width 62 height 22
click at [1003, 316] on input "1" at bounding box center [983, 305] width 62 height 22
type input "2"
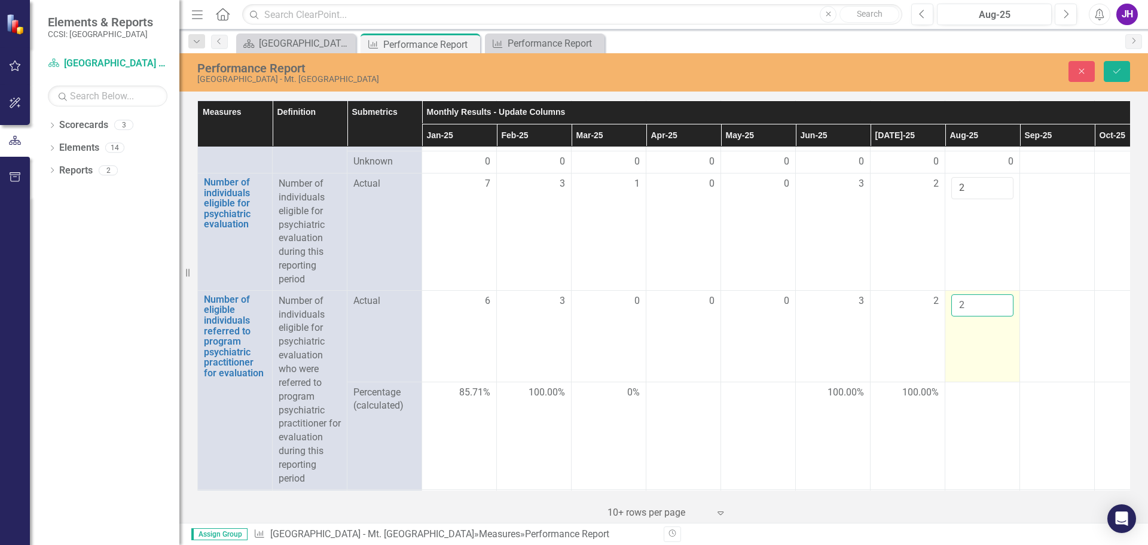
click at [1003, 316] on input "2" at bounding box center [983, 305] width 62 height 22
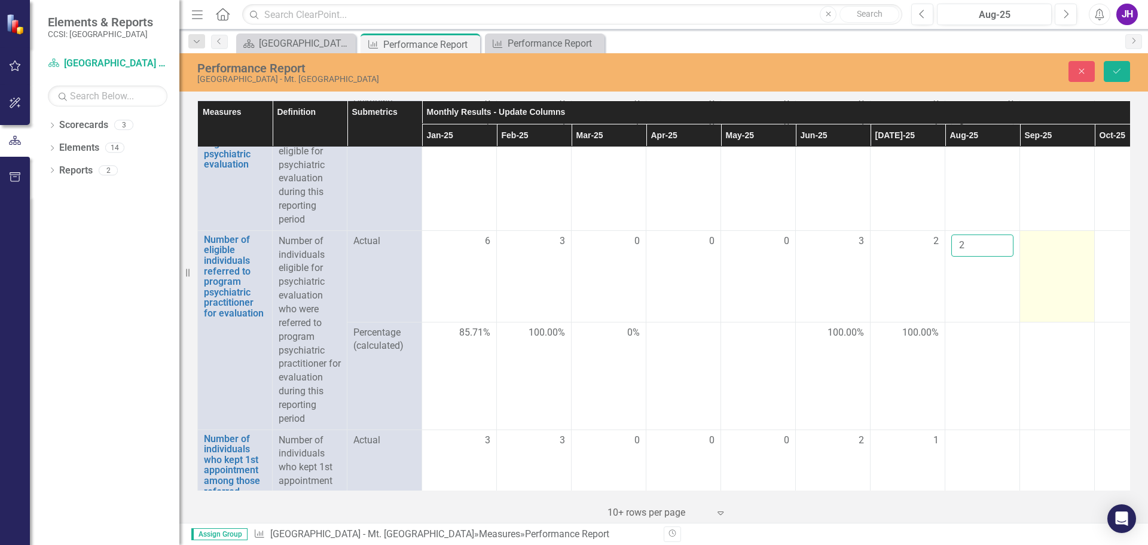
scroll to position [1256, 0]
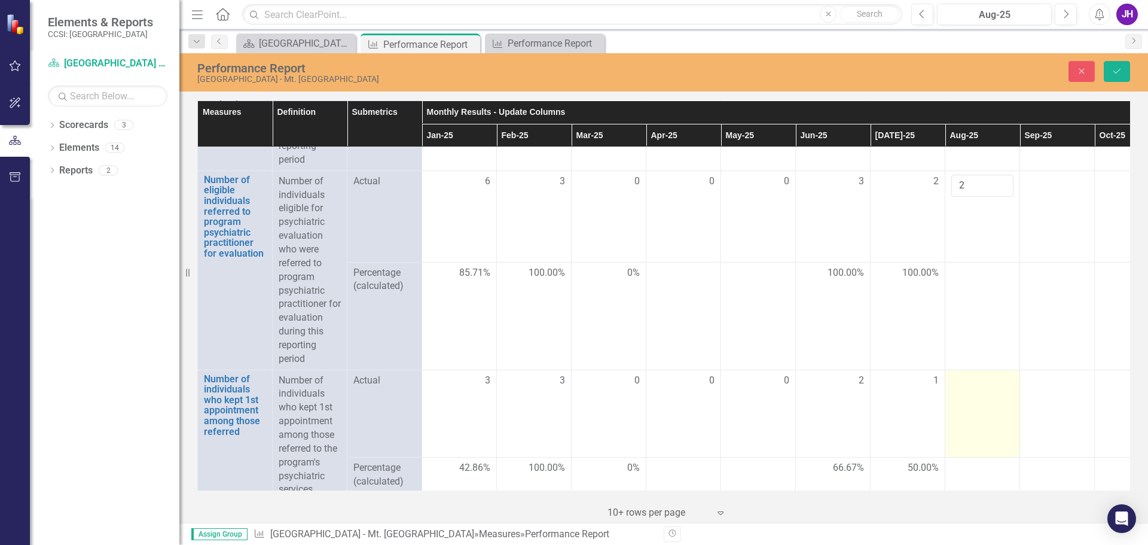
click at [992, 421] on td at bounding box center [983, 413] width 75 height 87
click at [992, 420] on td at bounding box center [983, 413] width 75 height 87
click at [992, 396] on input "number" at bounding box center [983, 385] width 62 height 22
click at [1000, 396] on input "1" at bounding box center [983, 385] width 62 height 22
type input "2"
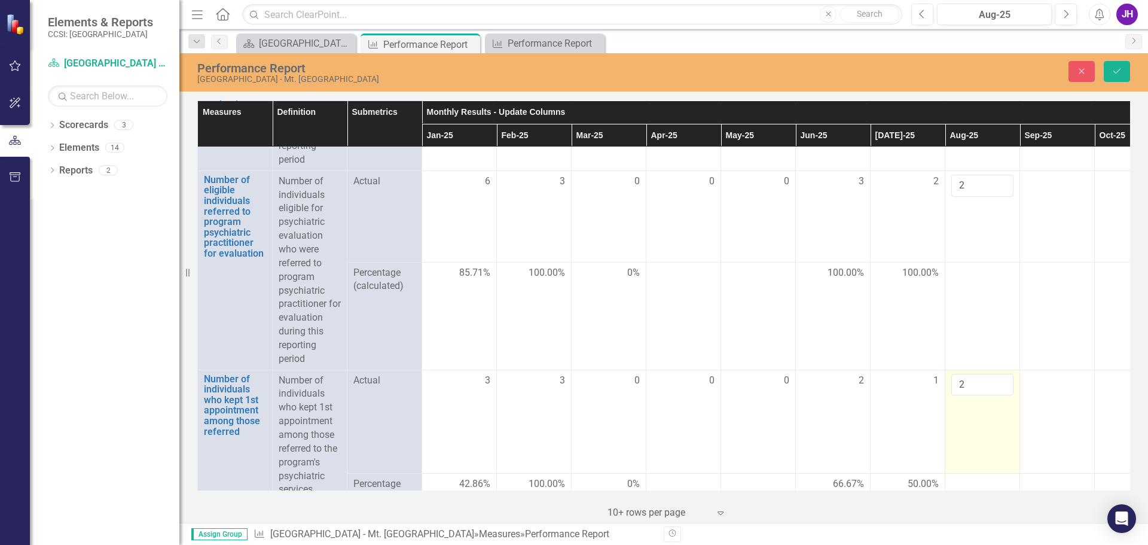
click at [1000, 396] on input "2" at bounding box center [983, 385] width 62 height 22
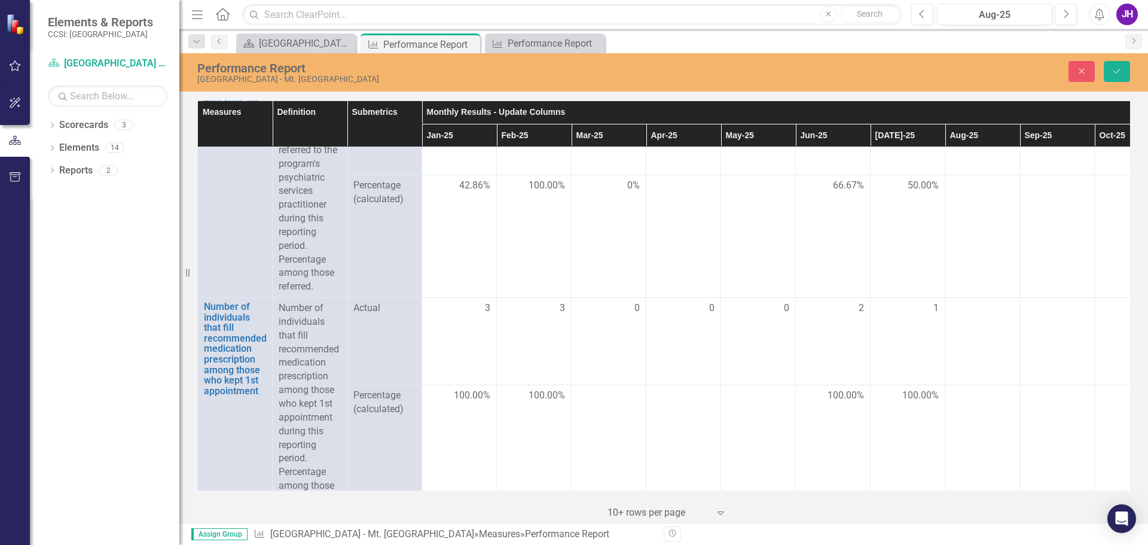
scroll to position [1555, 0]
click at [968, 315] on div at bounding box center [983, 308] width 62 height 14
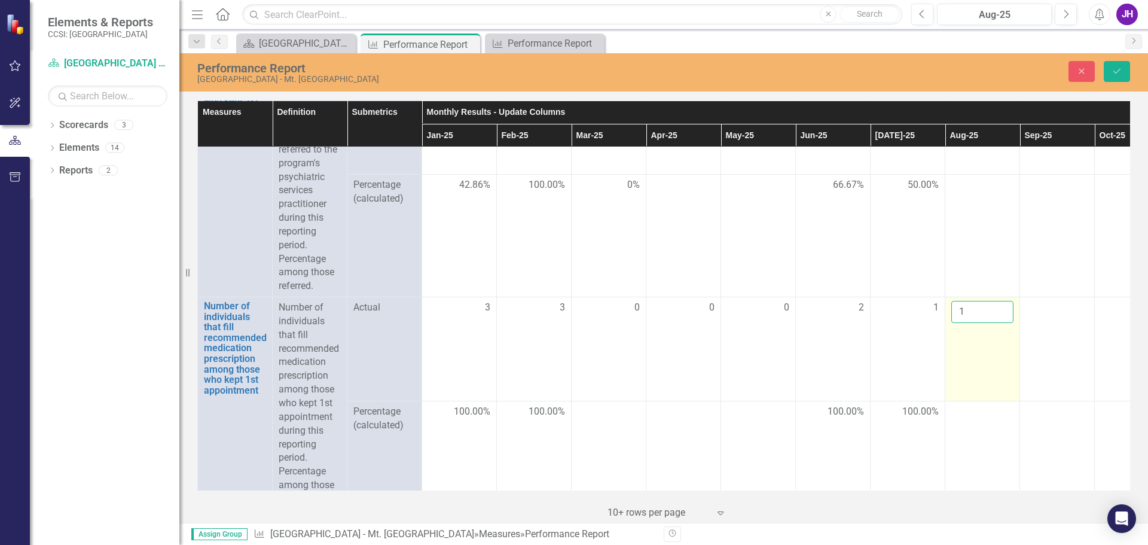
click at [1001, 323] on input "1" at bounding box center [983, 312] width 62 height 22
type input "2"
click at [1001, 323] on input "2" at bounding box center [983, 312] width 62 height 22
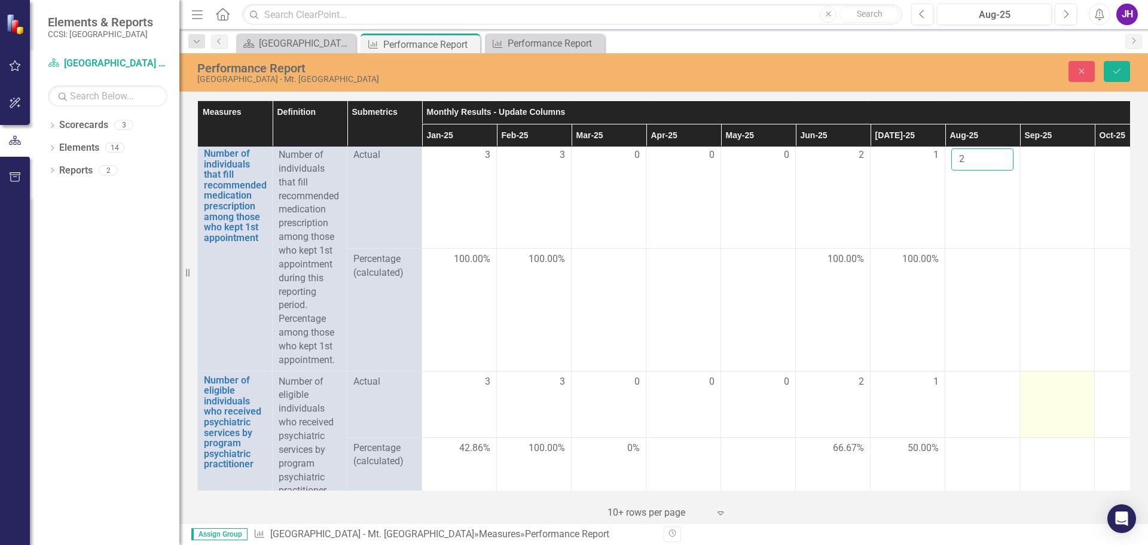
scroll to position [1735, 0]
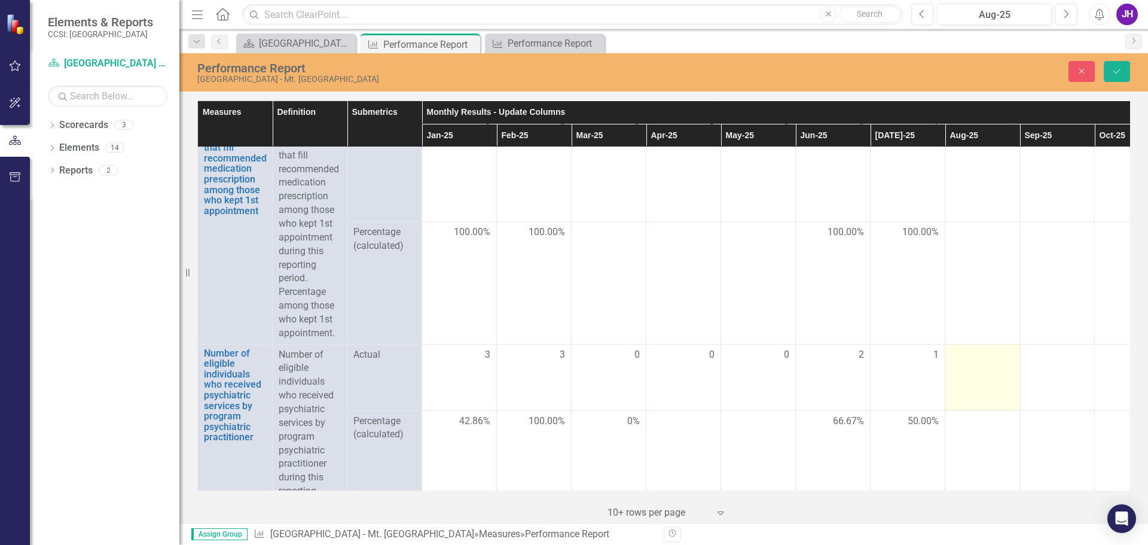
click at [979, 393] on td at bounding box center [983, 377] width 75 height 66
click at [1001, 370] on input "1" at bounding box center [983, 359] width 62 height 22
type input "2"
click at [1001, 370] on input "2" at bounding box center [983, 359] width 62 height 22
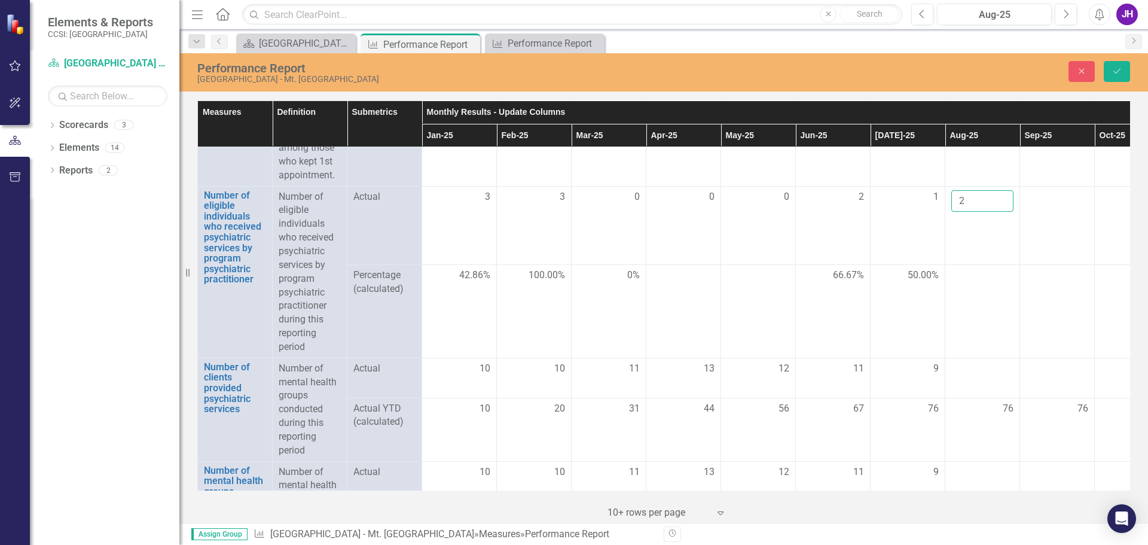
scroll to position [1914, 0]
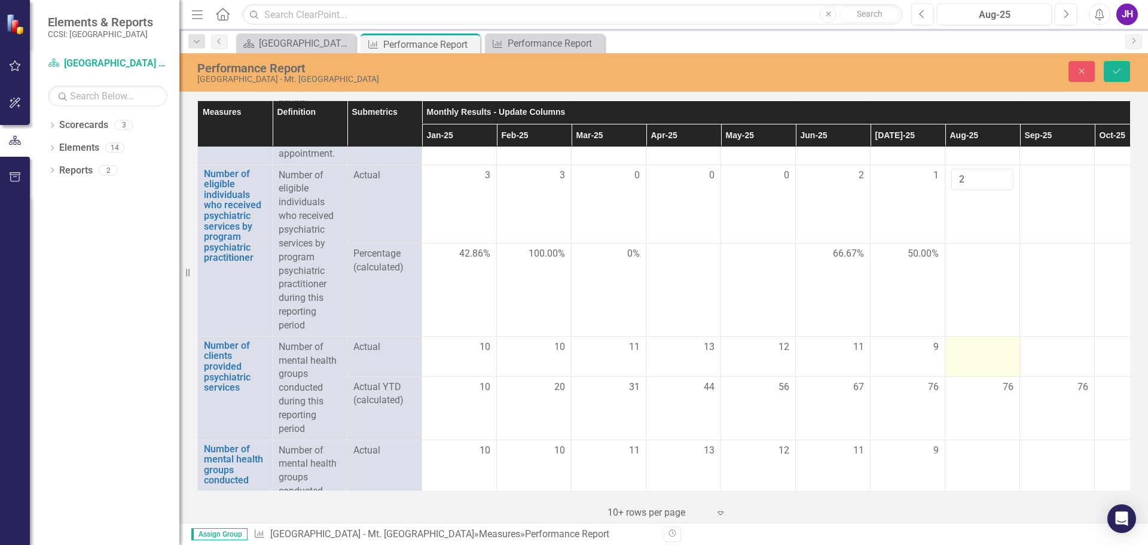
click at [992, 355] on div at bounding box center [983, 347] width 62 height 14
click at [983, 355] on div at bounding box center [983, 347] width 62 height 14
click at [983, 362] on input "number" at bounding box center [983, 351] width 62 height 22
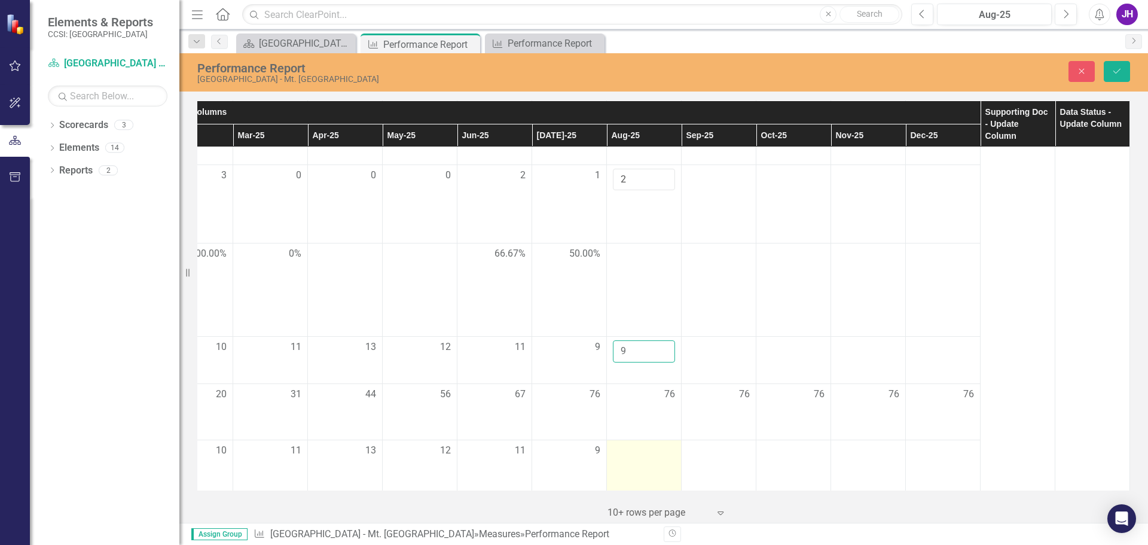
type input "9"
click at [658, 458] on div at bounding box center [644, 451] width 62 height 14
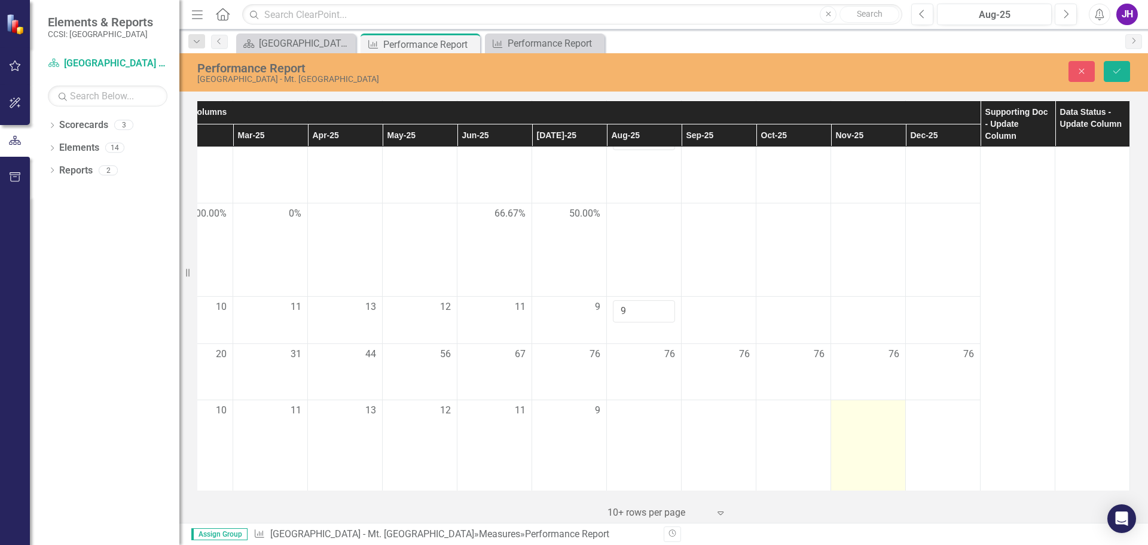
scroll to position [2003, 348]
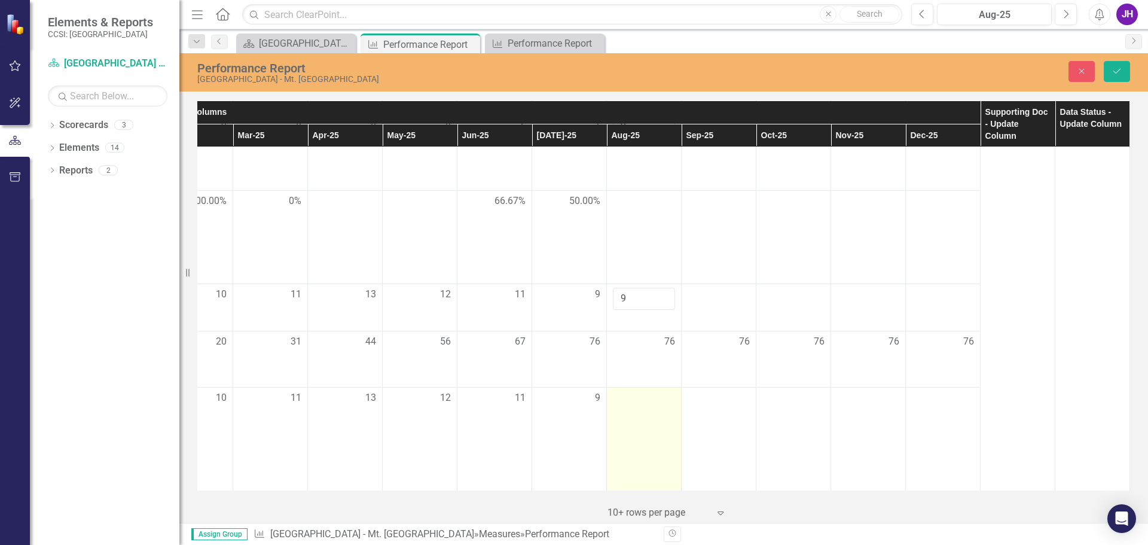
click at [648, 398] on td at bounding box center [644, 438] width 75 height 103
click at [647, 397] on td at bounding box center [644, 438] width 75 height 103
click at [636, 396] on input "number" at bounding box center [644, 402] width 62 height 22
click at [650, 391] on input "1" at bounding box center [644, 402] width 62 height 22
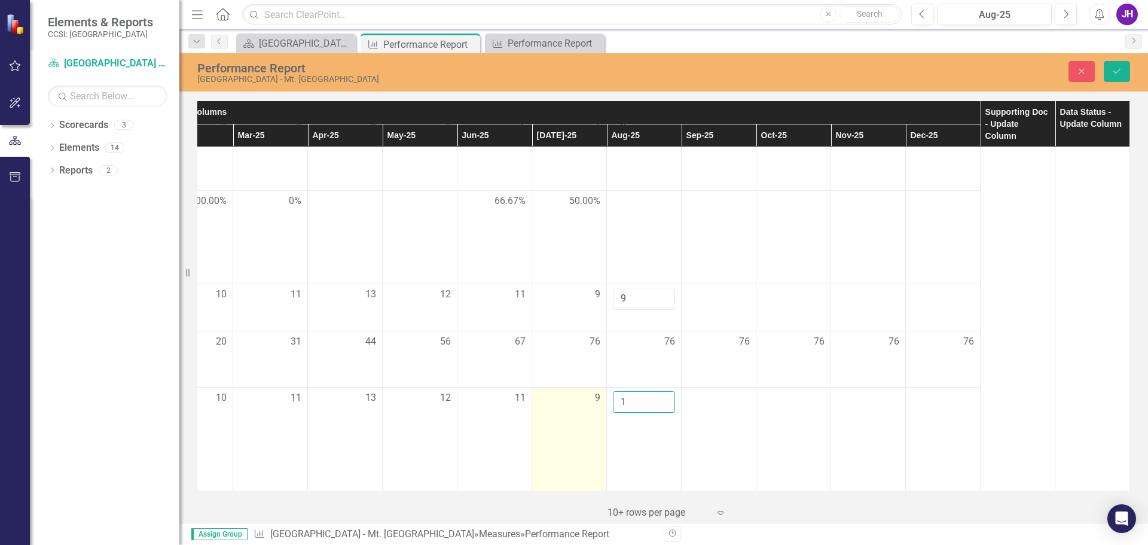
drag, startPoint x: 639, startPoint y: 392, endPoint x: 592, endPoint y: 397, distance: 48.1
click at [593, 397] on tr "Number of mental health groups conducted Link Open Element Number of mental hea…" at bounding box center [494, 438] width 1271 height 103
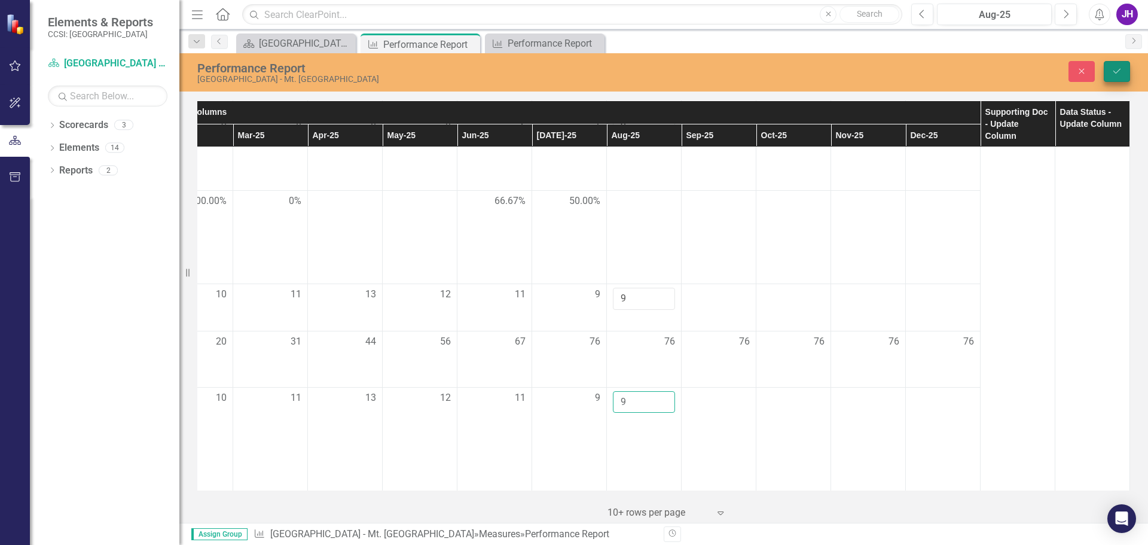
type input "9"
click at [1126, 73] on button "Save" at bounding box center [1117, 71] width 26 height 21
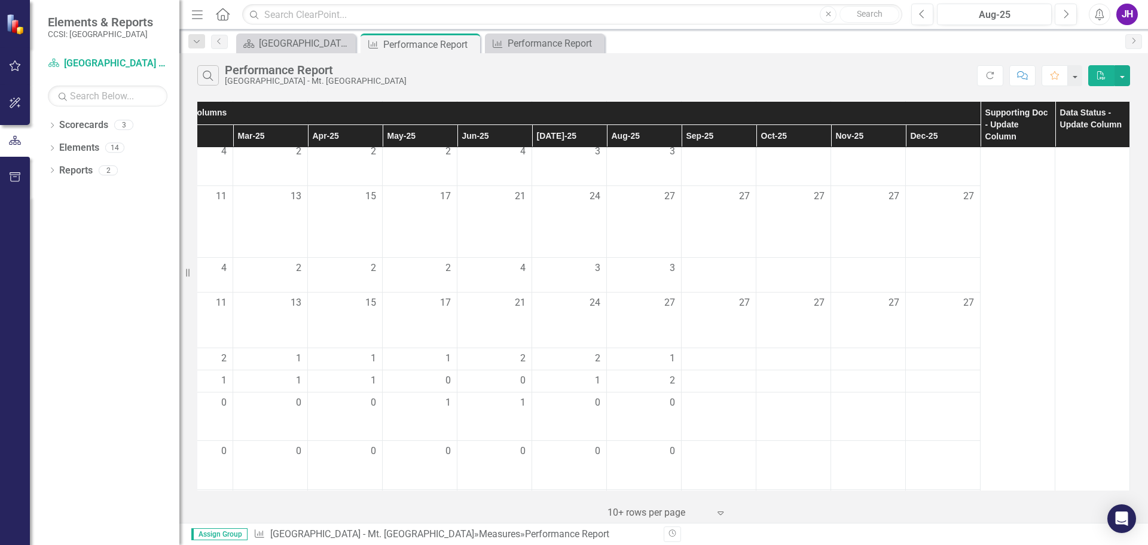
scroll to position [0, 348]
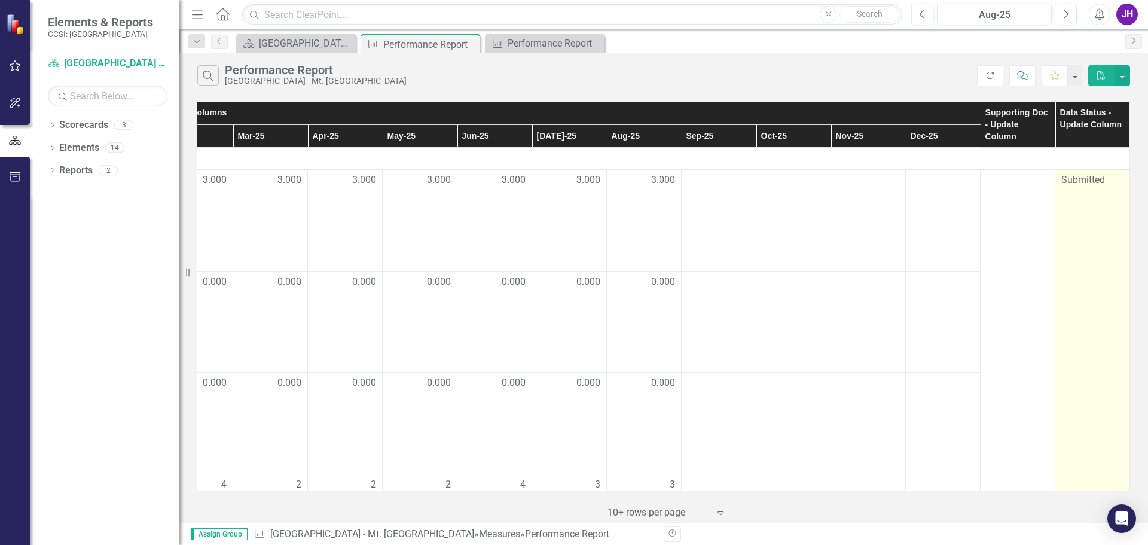
click at [1087, 178] on span "Submitted" at bounding box center [1084, 179] width 44 height 11
click at [1088, 180] on span "Submitted" at bounding box center [1084, 179] width 44 height 11
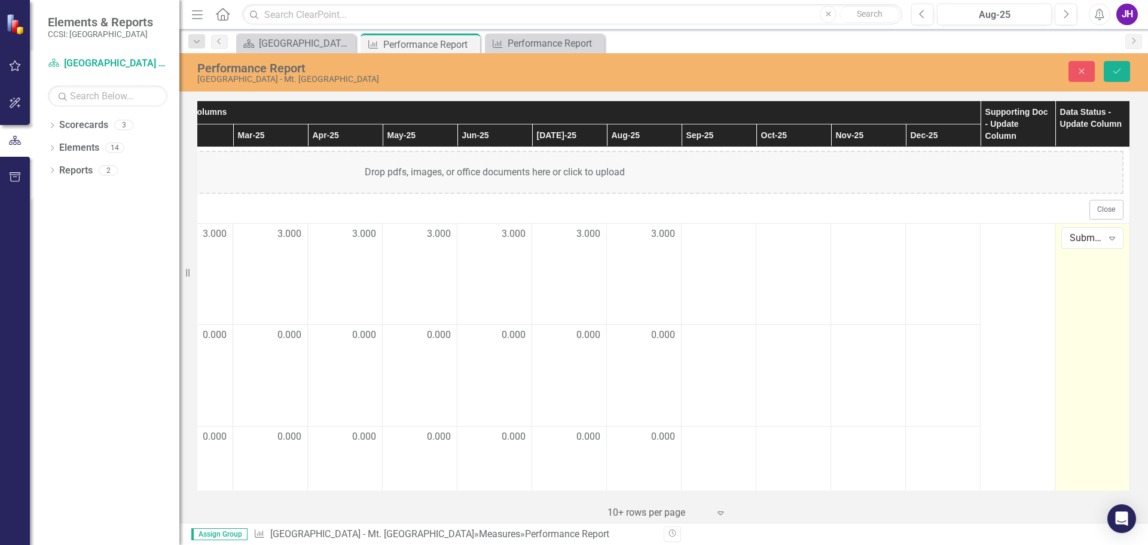
click at [1088, 179] on div "Drop pdfs, images, or office documents here or click to upload" at bounding box center [494, 172] width 1259 height 43
